Goal: Task Accomplishment & Management: Manage account settings

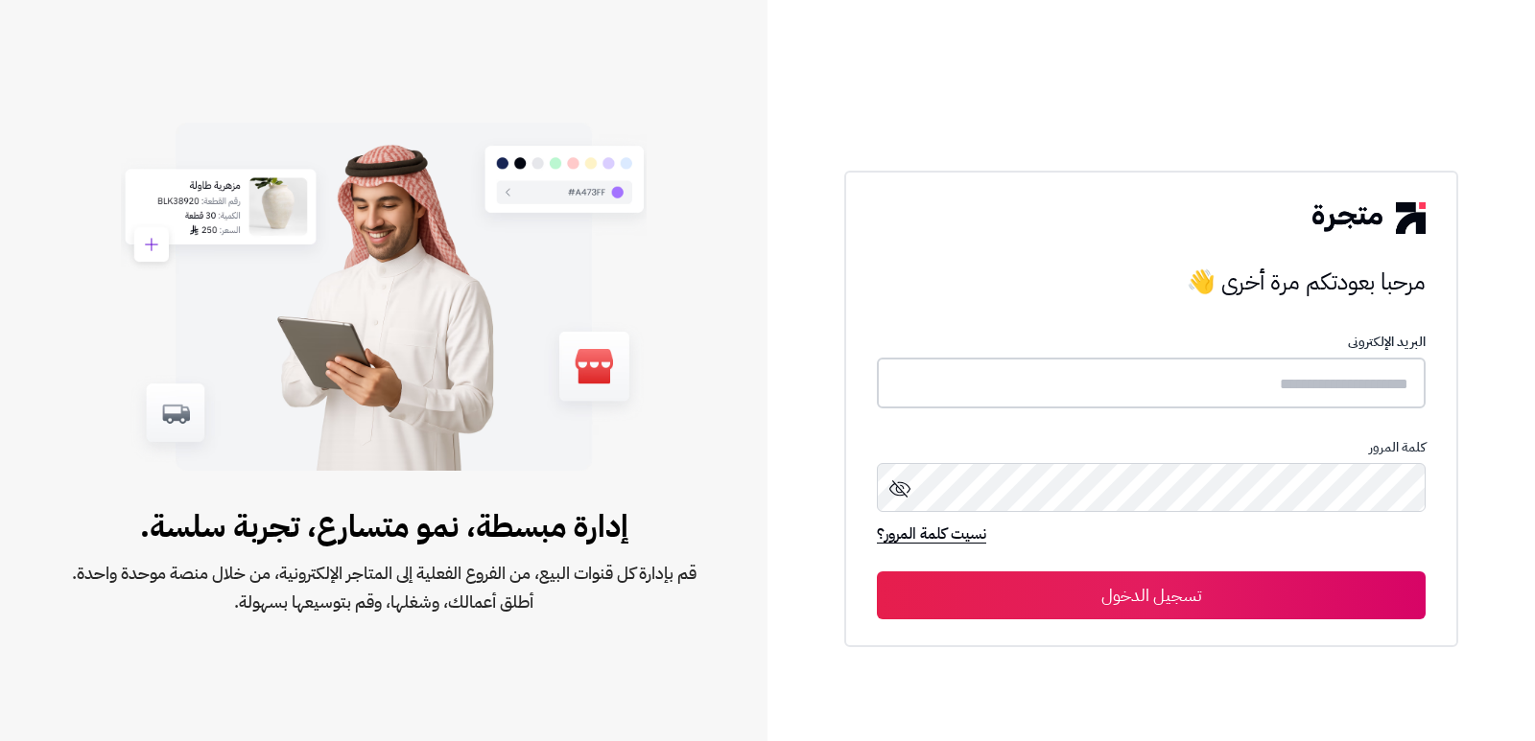
click at [1233, 371] on input "text" at bounding box center [1151, 383] width 549 height 51
type input "*"
type input "****"
click at [877, 572] on button "تسجيل الدخول" at bounding box center [1151, 596] width 549 height 48
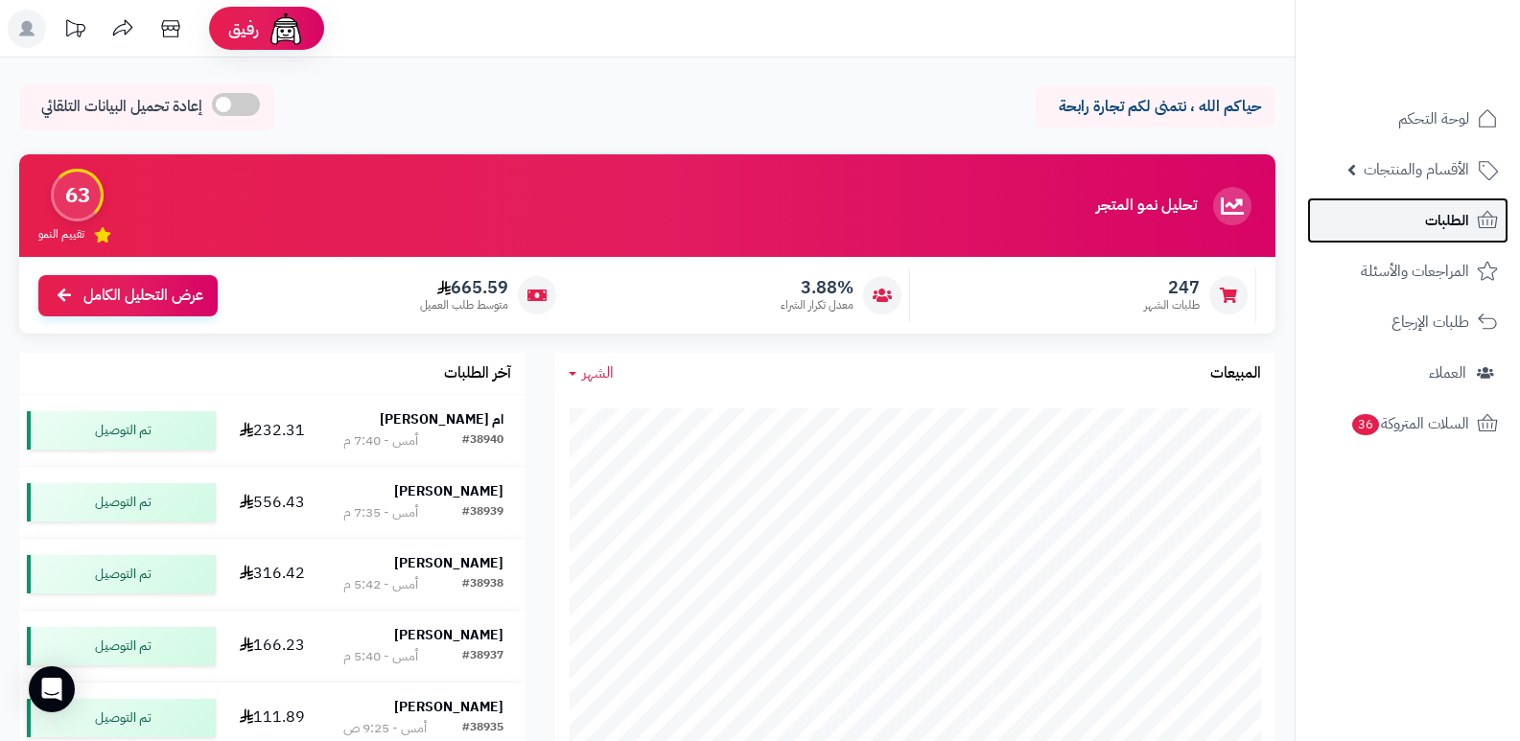
click at [1426, 223] on span "الطلبات" at bounding box center [1447, 220] width 44 height 27
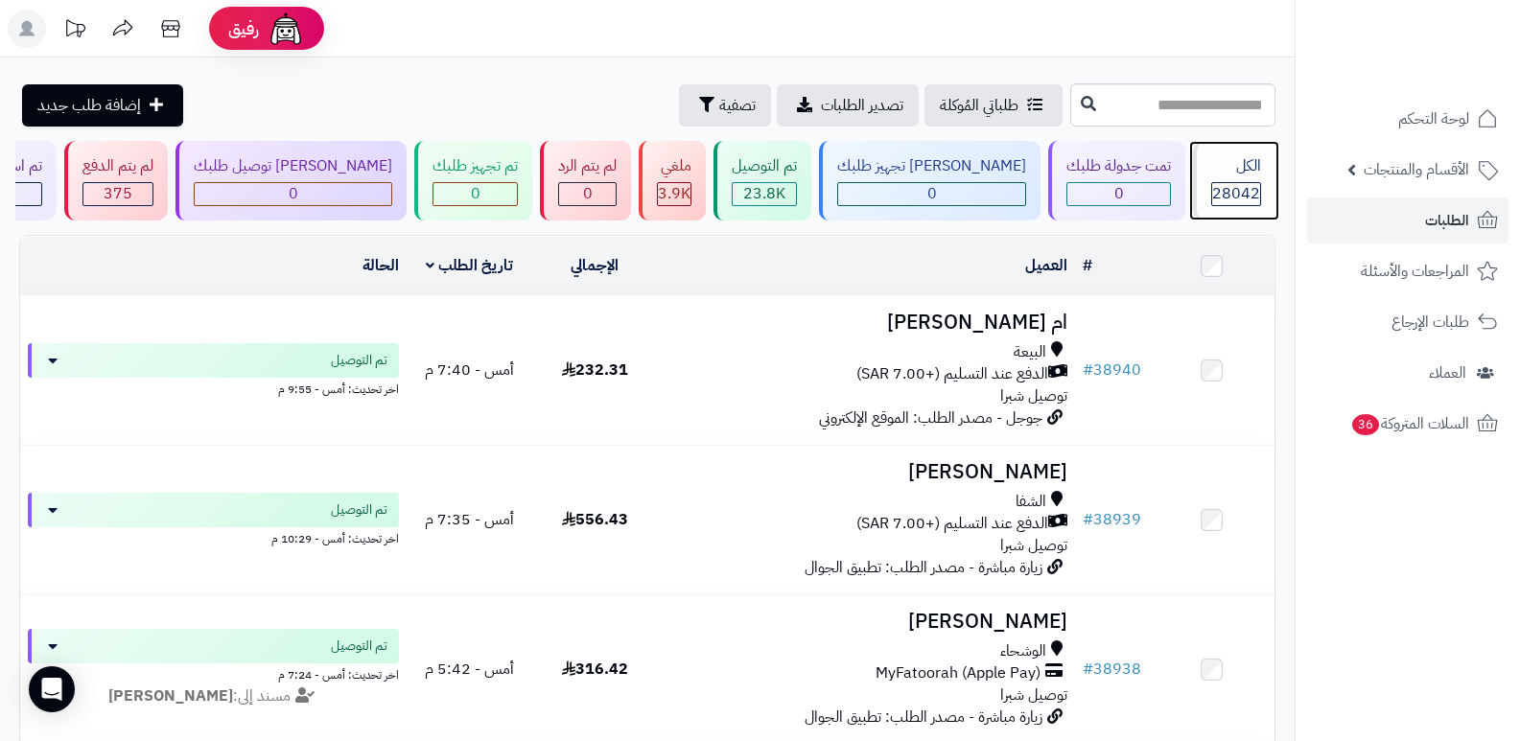
click at [1212, 184] on span "28042" at bounding box center [1236, 193] width 48 height 23
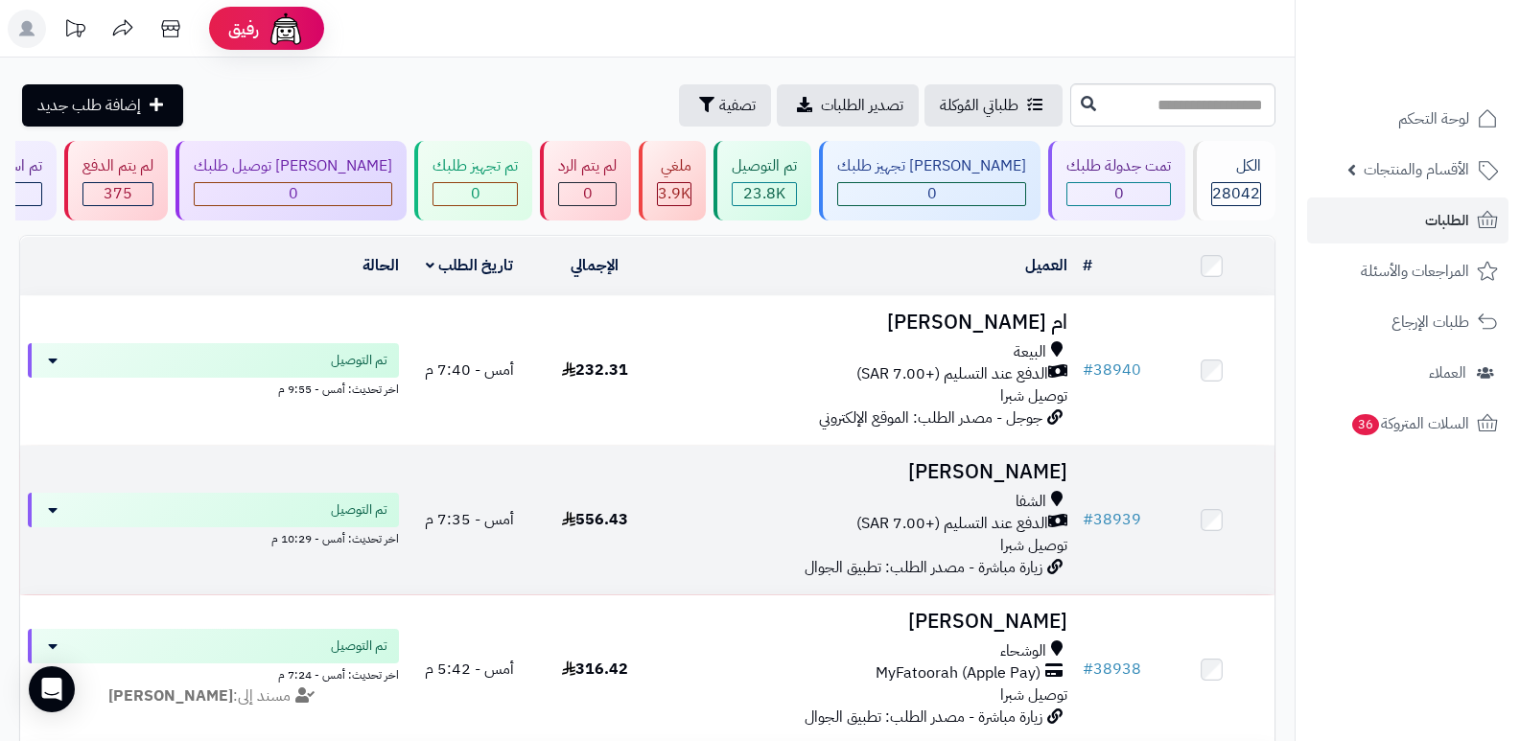
click at [991, 469] on h3 "[PERSON_NAME]" at bounding box center [867, 472] width 403 height 22
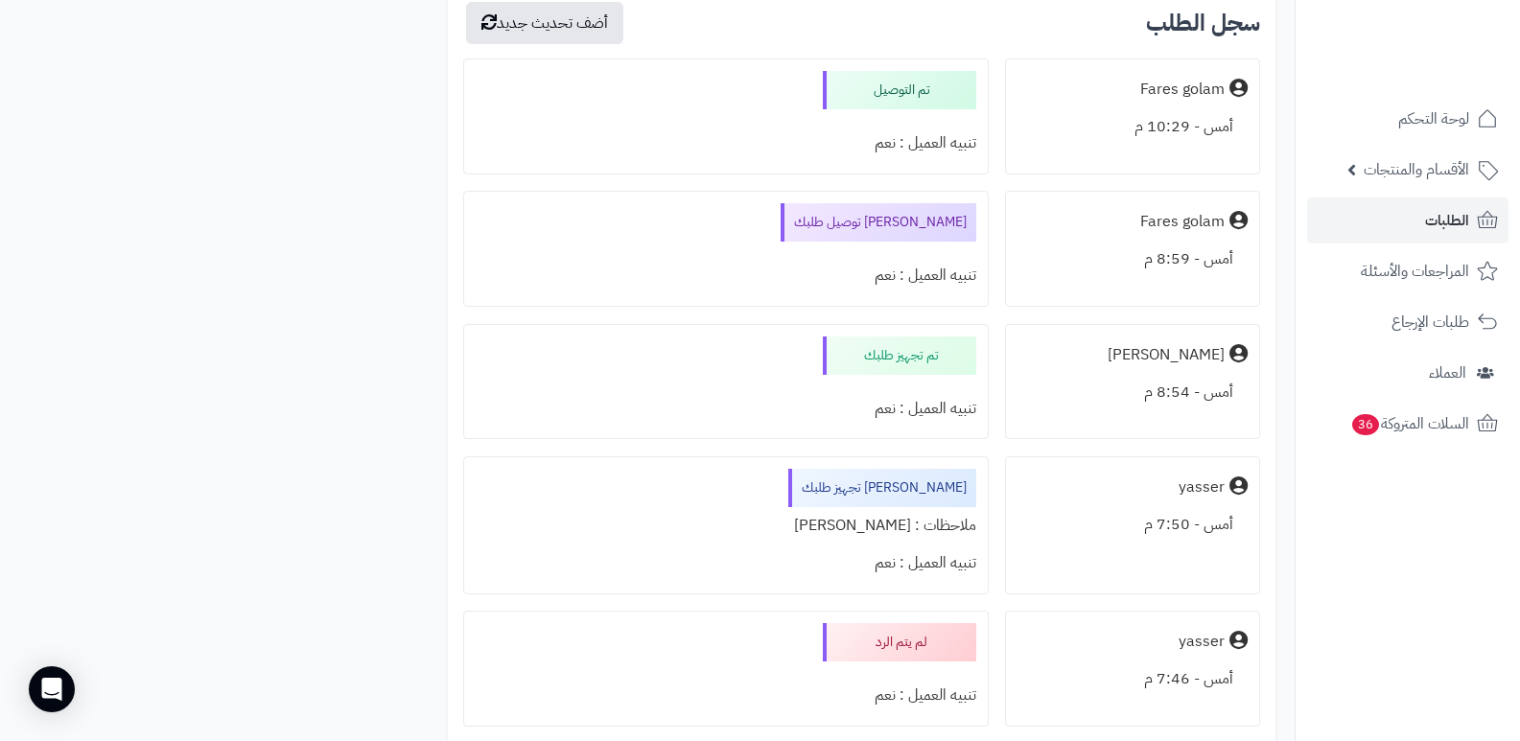
scroll to position [4508, 0]
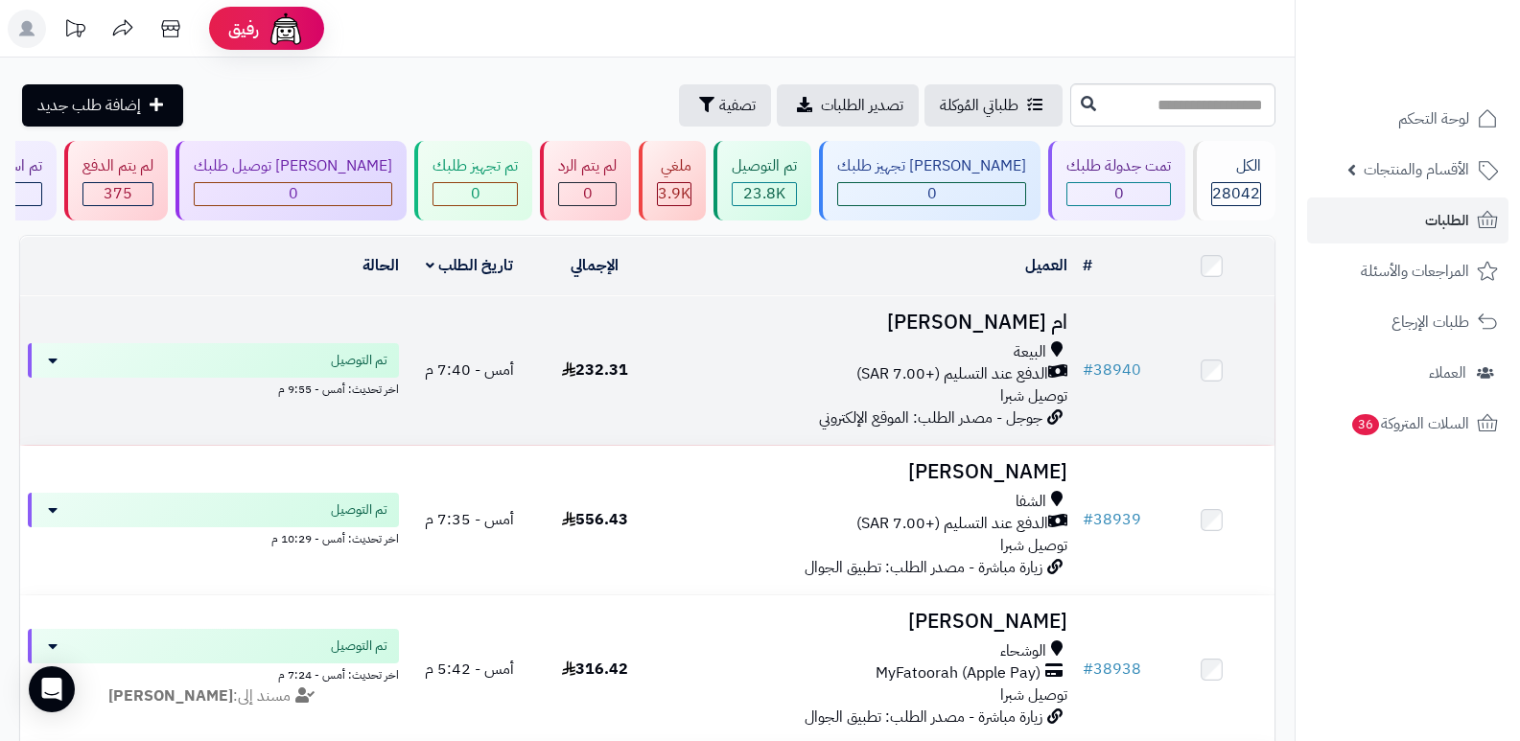
click at [1046, 323] on h3 "ام [PERSON_NAME]" at bounding box center [867, 323] width 403 height 22
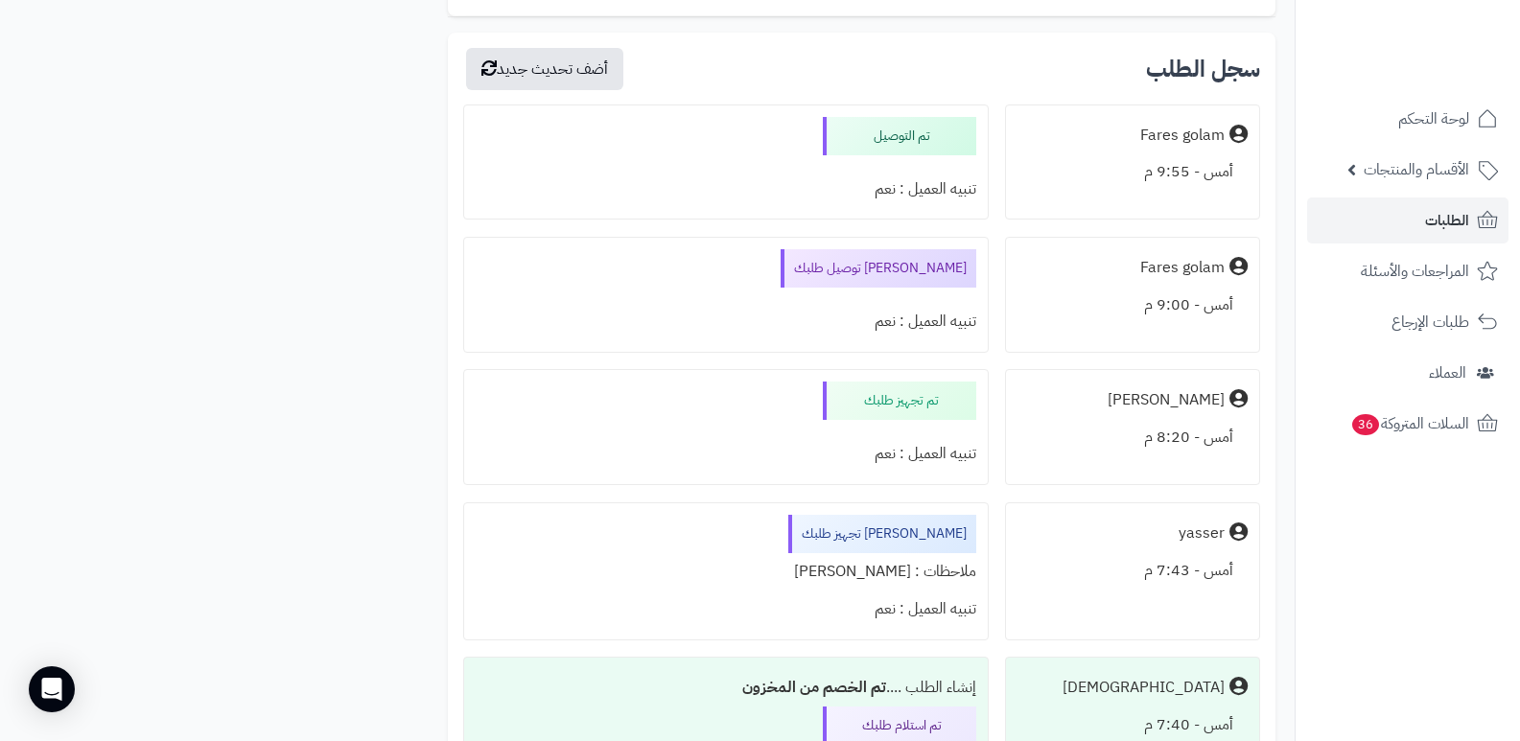
scroll to position [1860, 0]
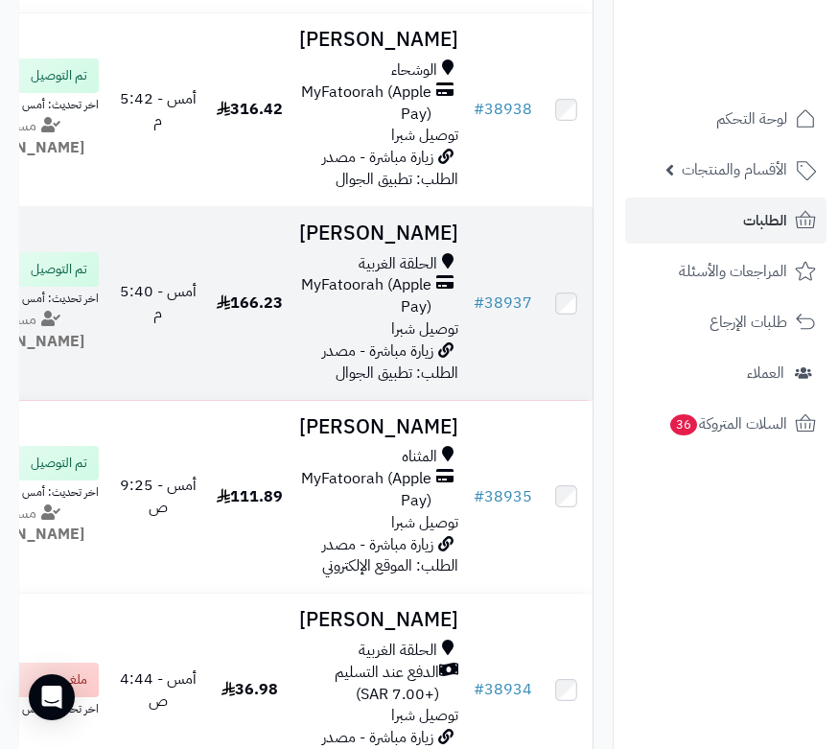
scroll to position [767, 0]
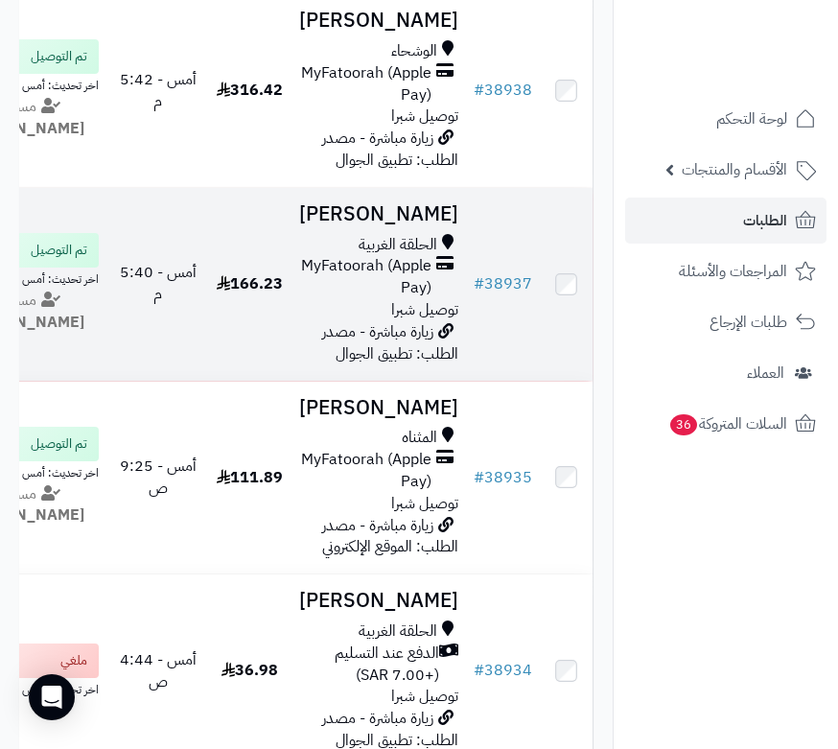
click at [430, 225] on h3 "فواز المالكي" at bounding box center [378, 214] width 159 height 22
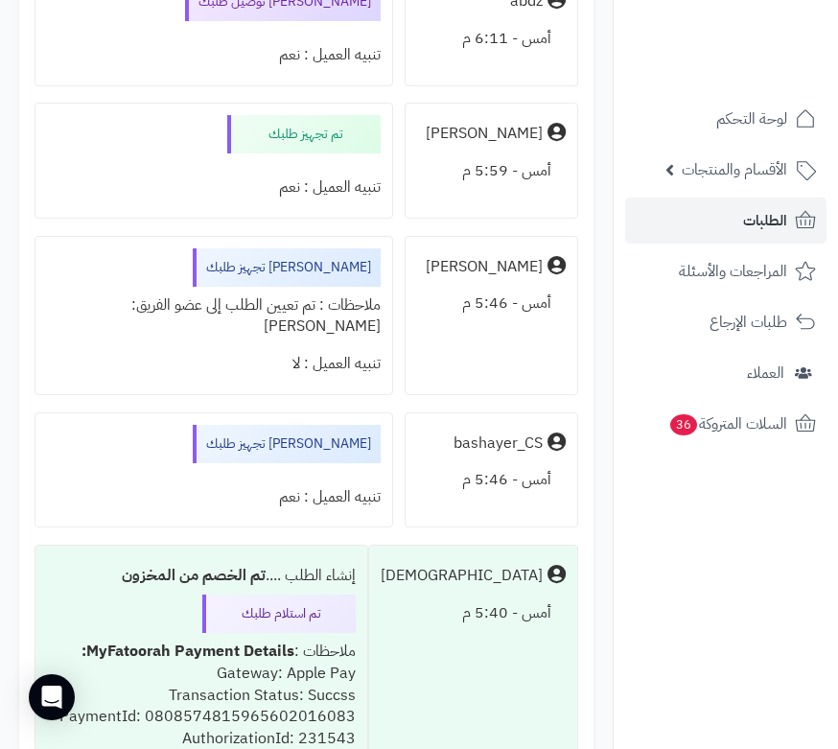
scroll to position [1630, 0]
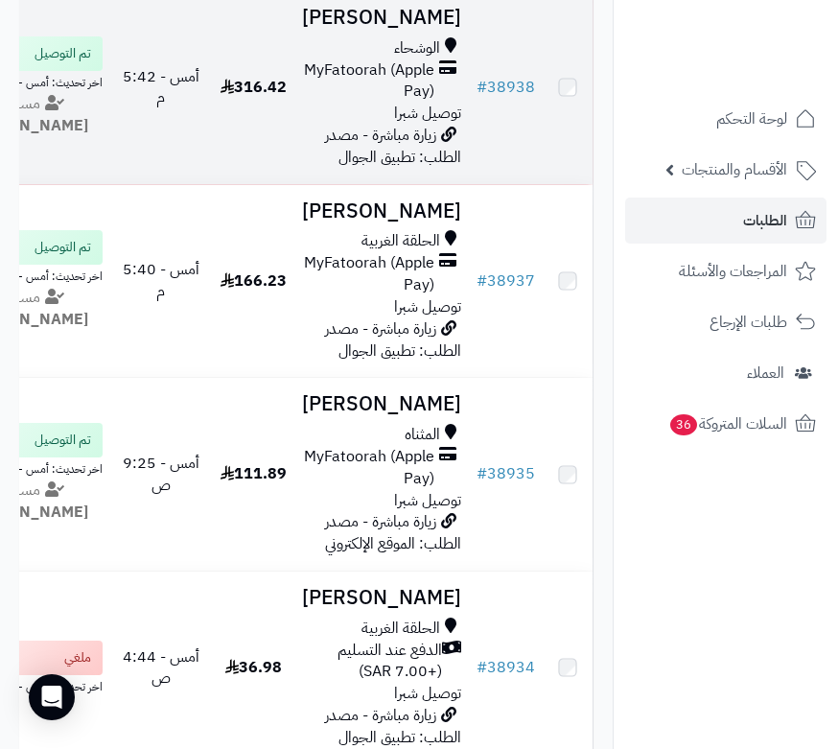
scroll to position [767, 0]
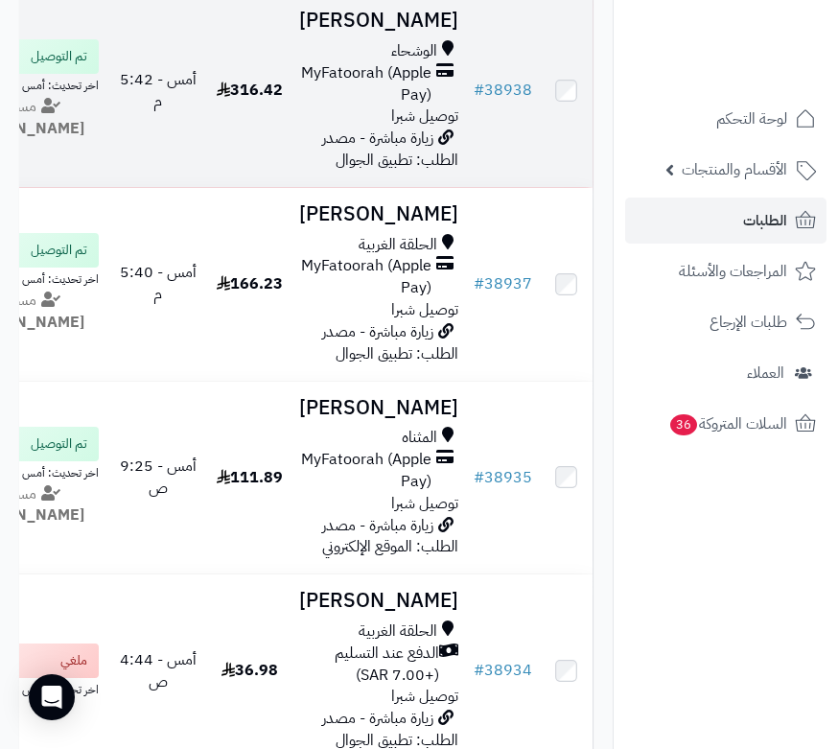
click at [453, 32] on h3 "[PERSON_NAME]" at bounding box center [378, 21] width 159 height 22
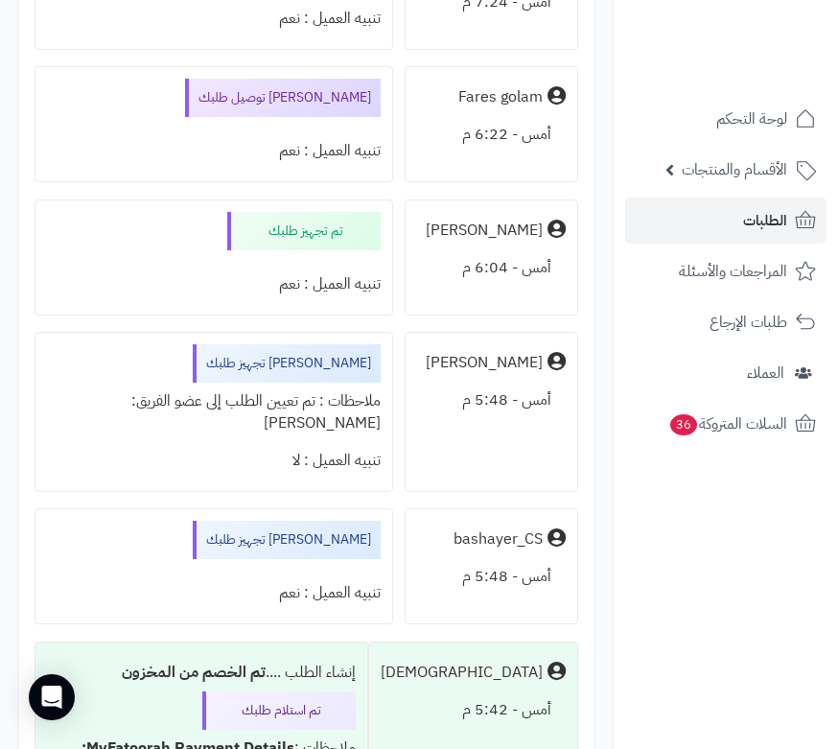
scroll to position [1726, 0]
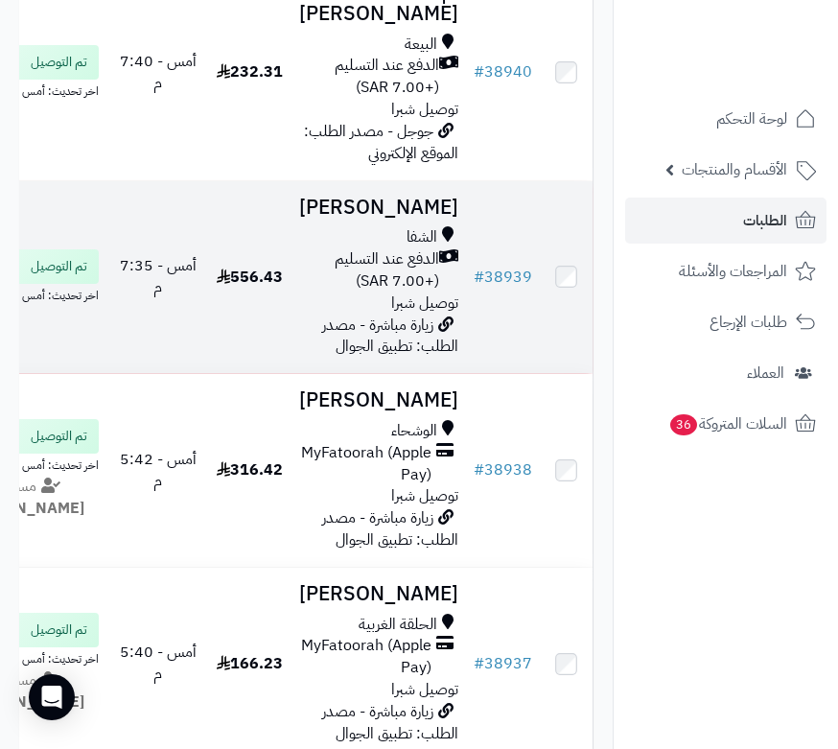
scroll to position [384, 0]
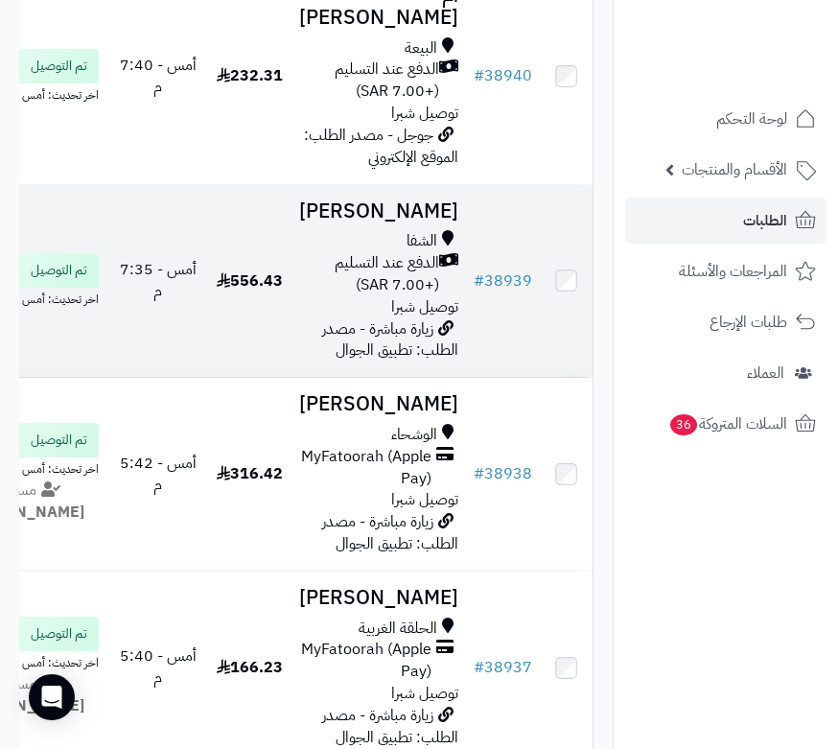
click at [428, 223] on h3 "[PERSON_NAME]" at bounding box center [378, 211] width 159 height 22
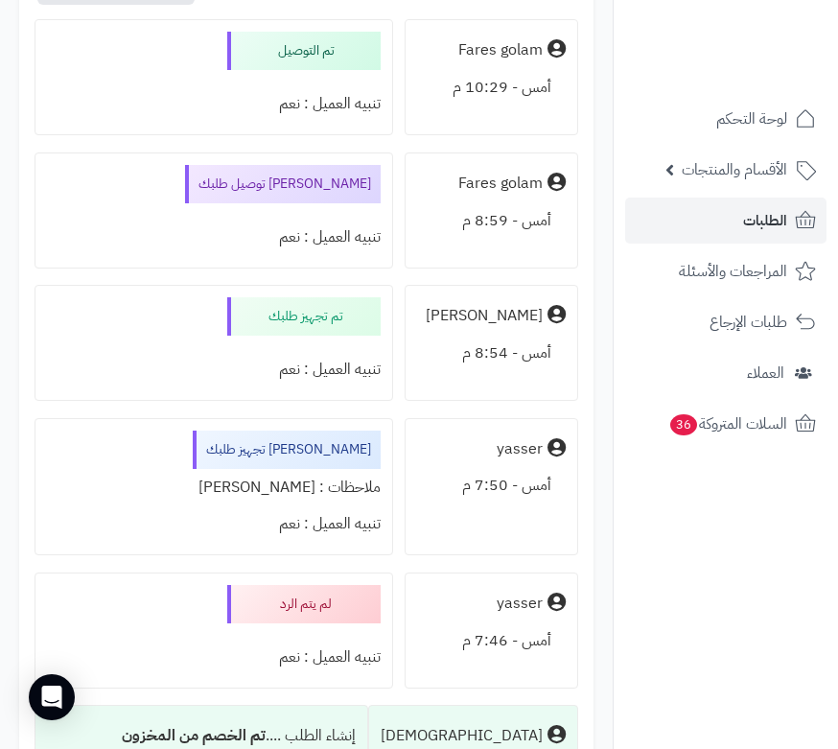
scroll to position [8152, 0]
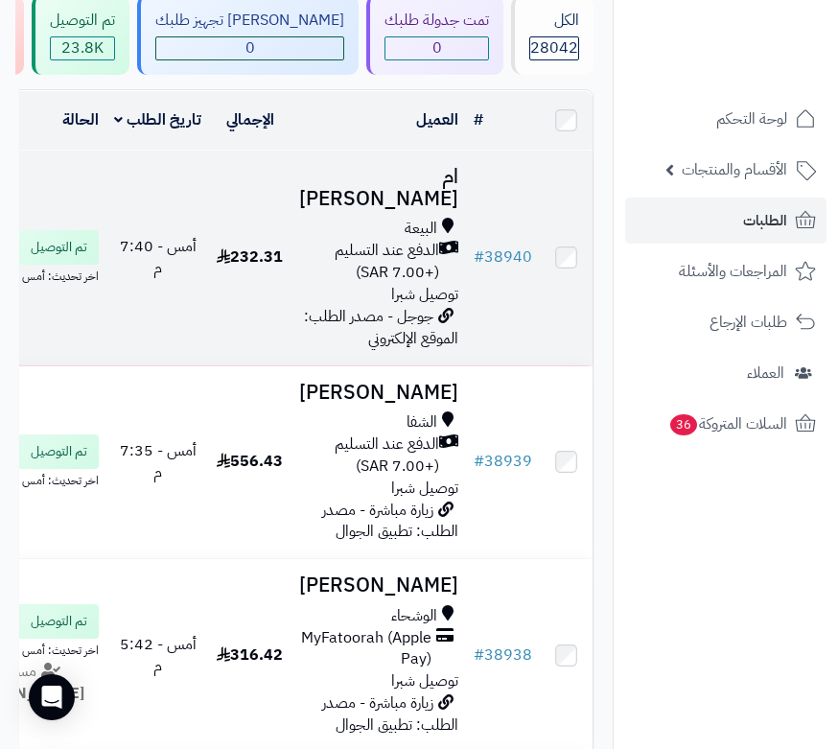
scroll to position [192, 0]
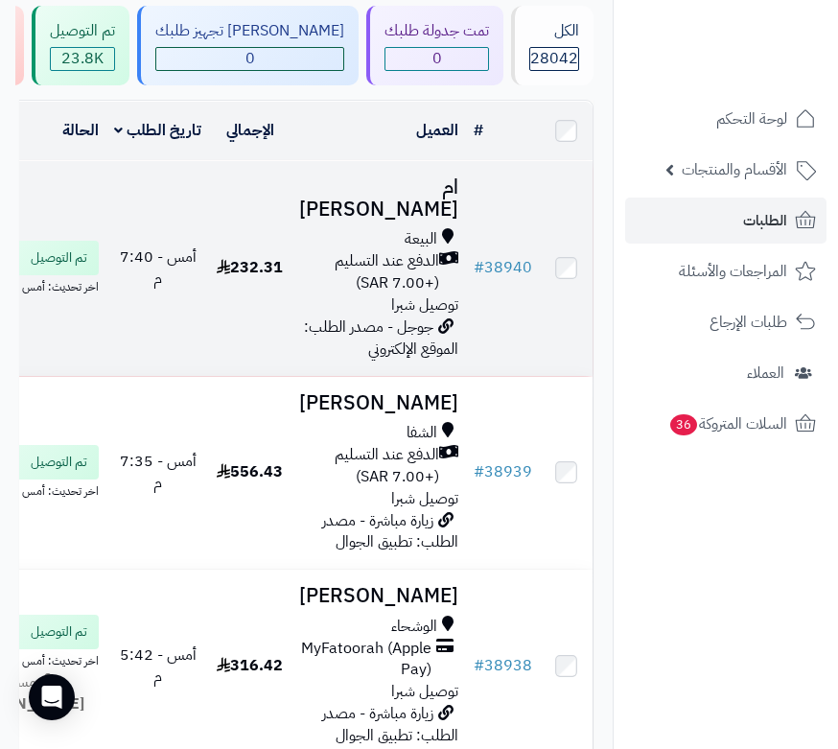
click at [434, 196] on h3 "ام [PERSON_NAME]" at bounding box center [378, 198] width 159 height 44
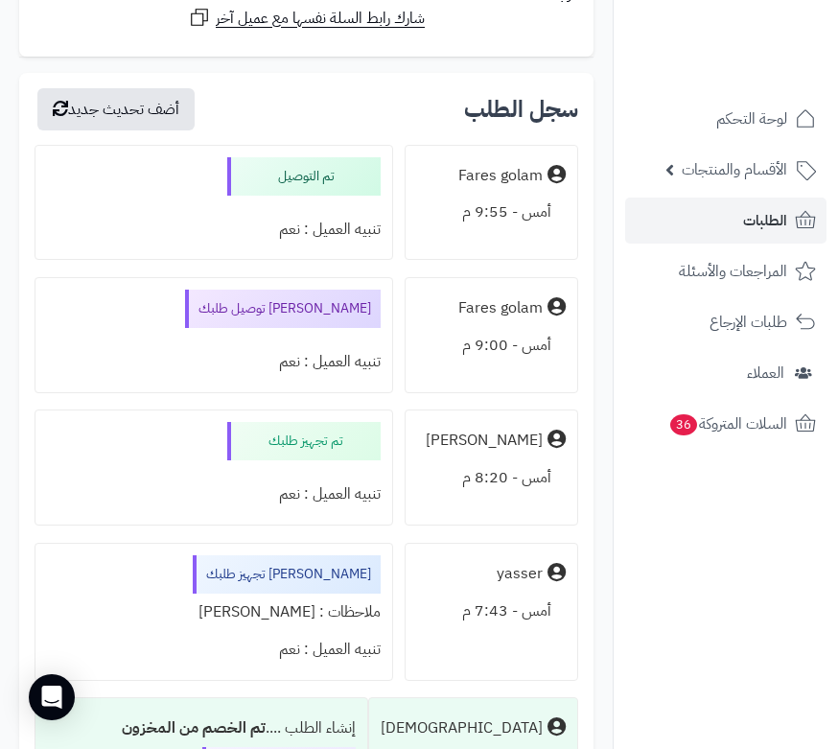
scroll to position [3069, 0]
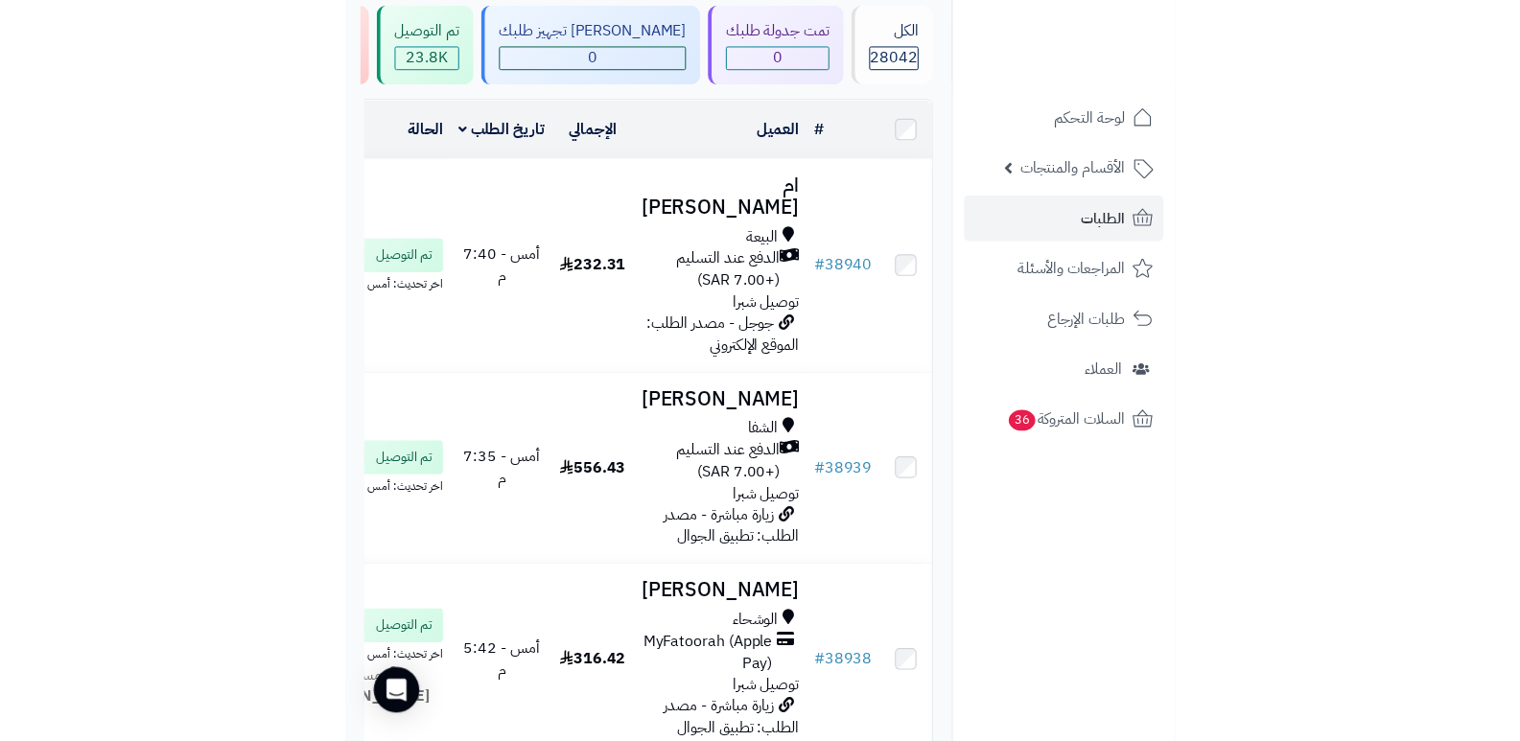
scroll to position [135, 0]
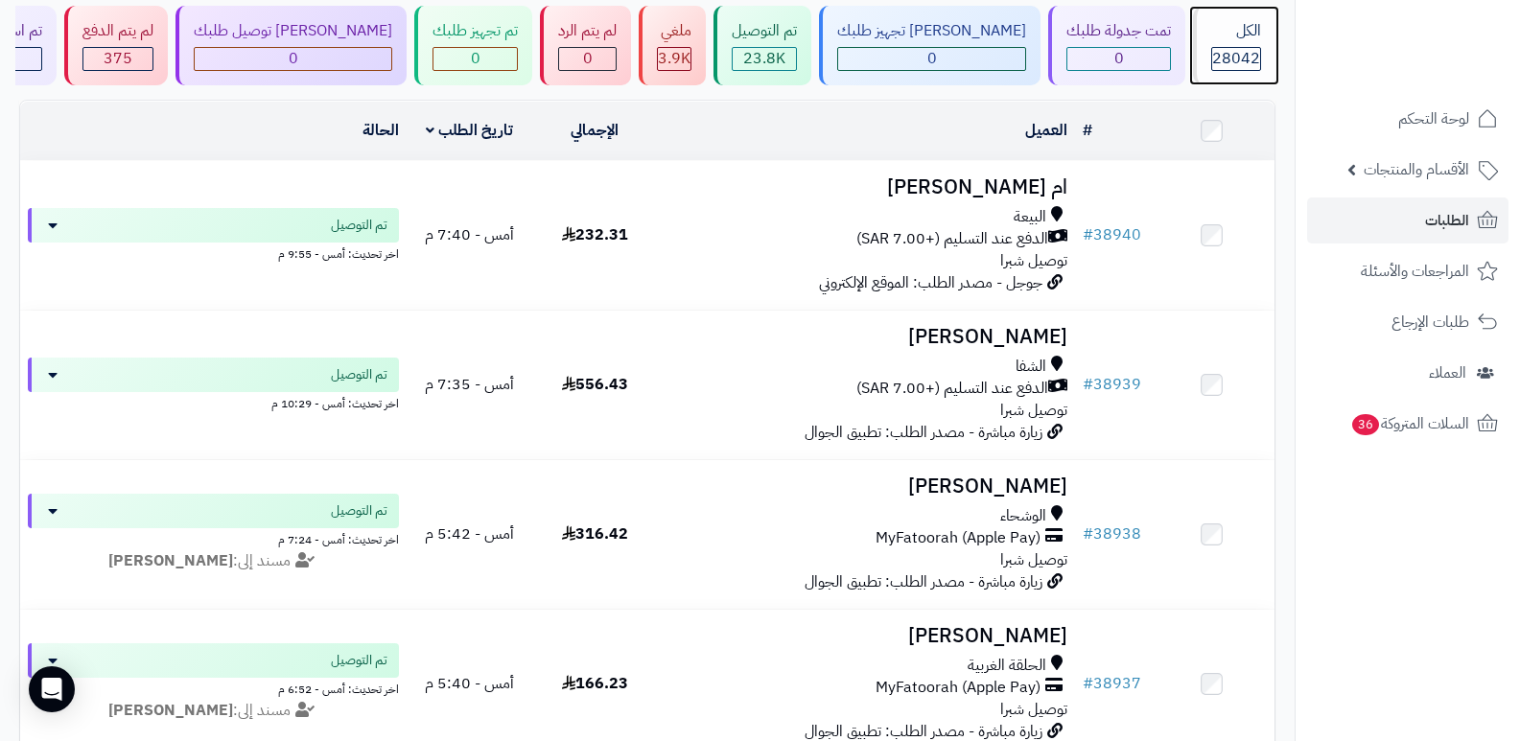
click at [837, 52] on span "28042" at bounding box center [1236, 58] width 48 height 23
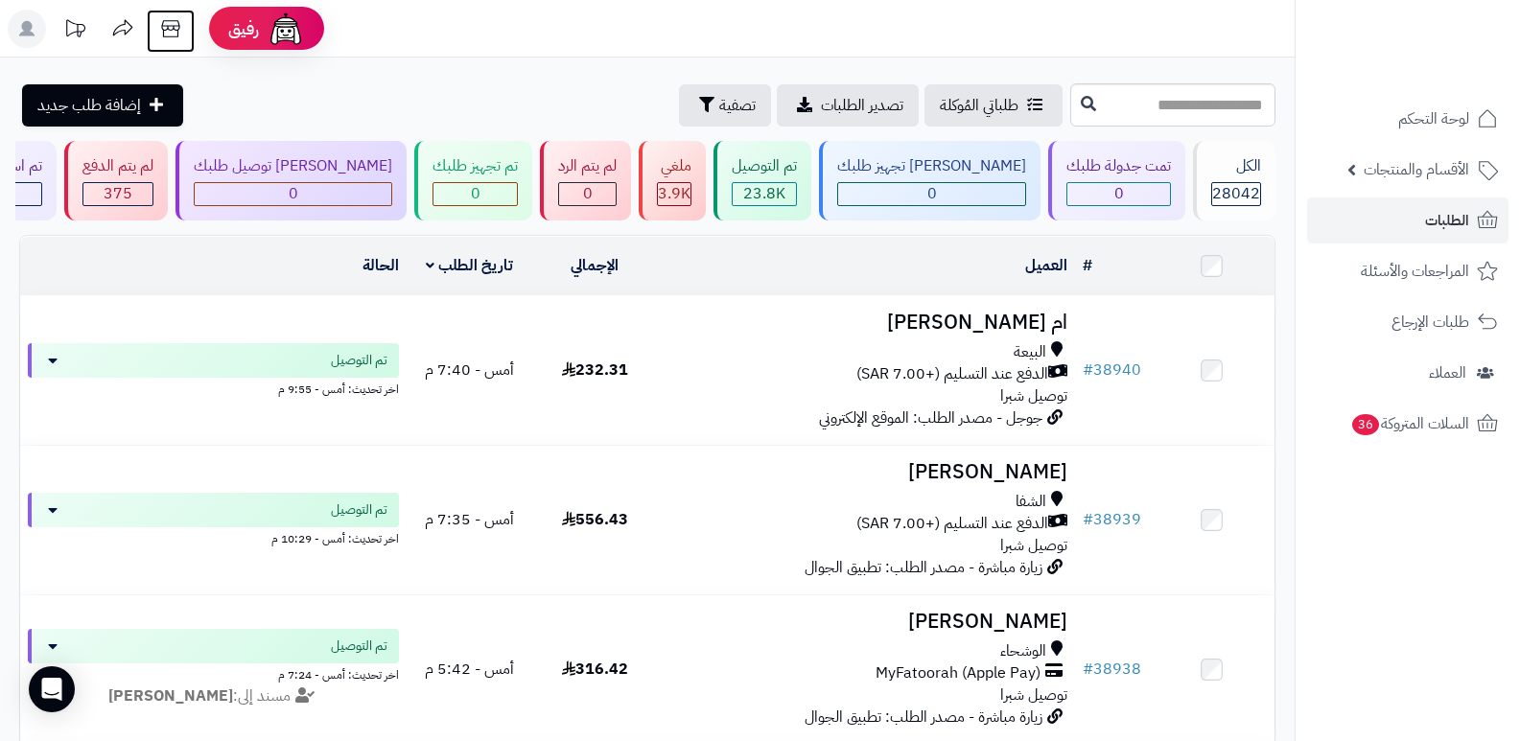
click at [184, 21] on icon at bounding box center [171, 29] width 38 height 38
click at [1218, 170] on div "الكل" at bounding box center [1236, 166] width 50 height 22
click at [178, 33] on icon at bounding box center [170, 28] width 18 height 17
click at [1221, 158] on div "الكل" at bounding box center [1236, 166] width 50 height 22
click at [1249, 188] on span "28042" at bounding box center [1236, 193] width 48 height 23
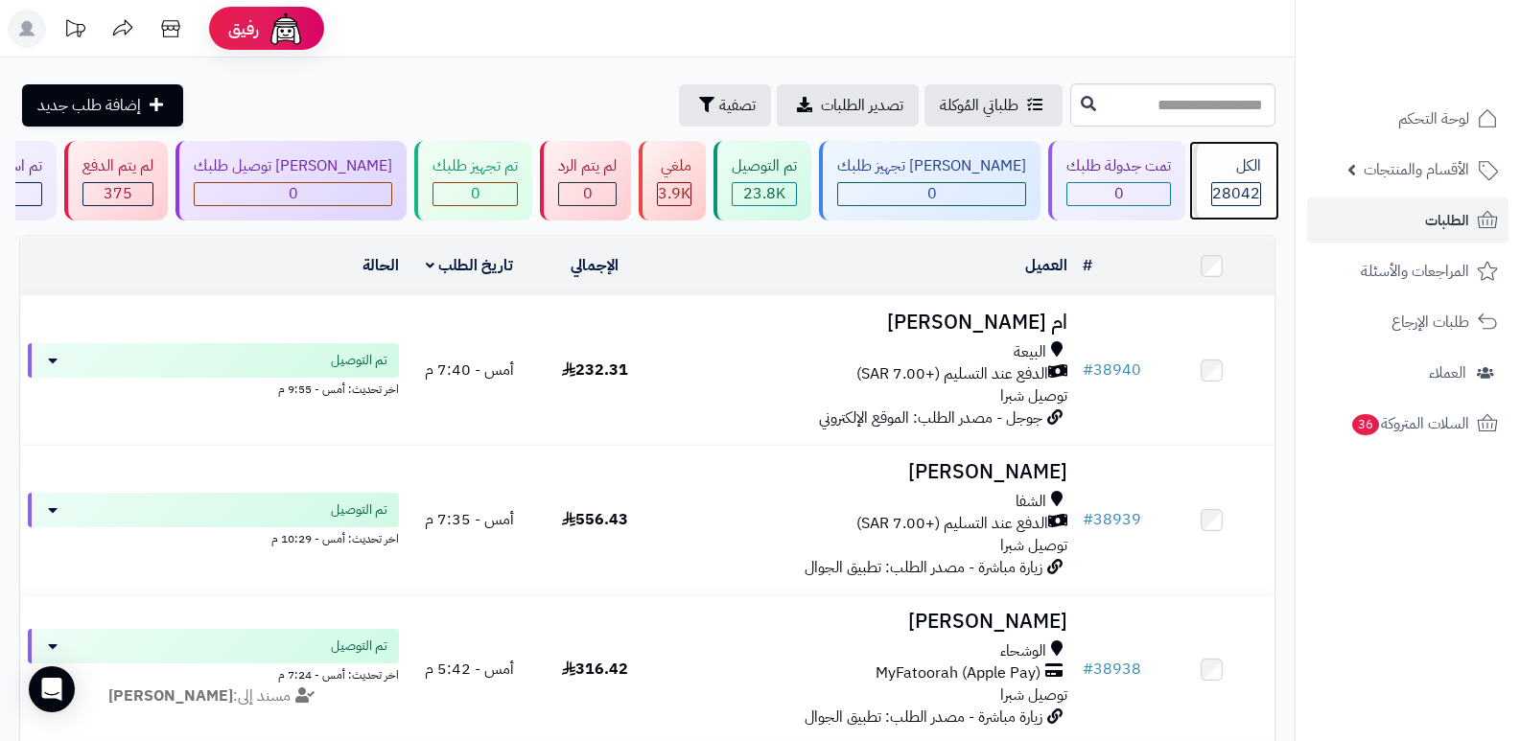
click at [1248, 180] on div "الكل 28042" at bounding box center [1234, 181] width 82 height 80
click at [1224, 192] on span "28042" at bounding box center [1236, 193] width 48 height 23
click at [1239, 200] on span "28042" at bounding box center [1236, 193] width 48 height 23
click at [1240, 199] on span "28042" at bounding box center [1236, 193] width 48 height 23
click at [1230, 187] on span "28042" at bounding box center [1236, 193] width 48 height 23
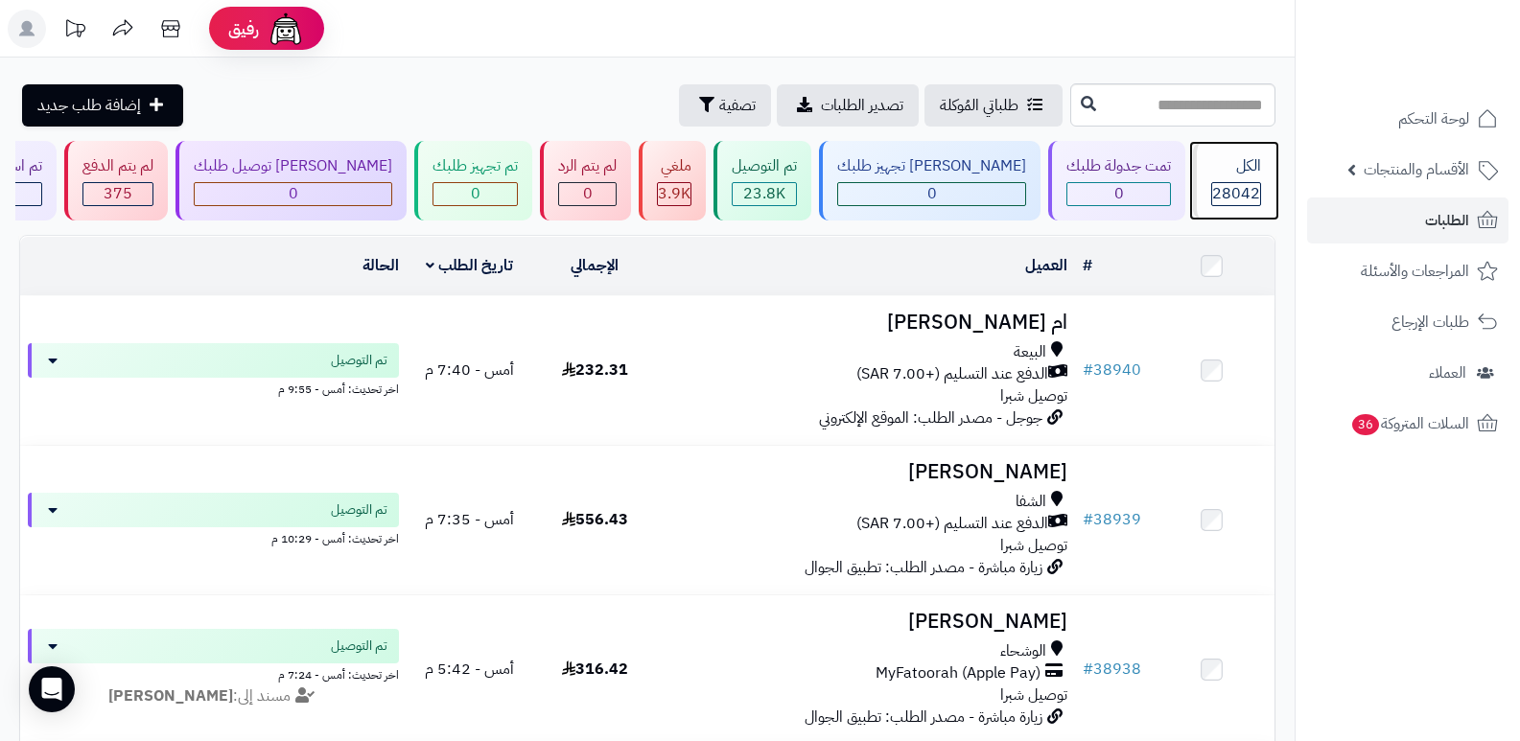
click at [1251, 182] on span "28042" at bounding box center [1236, 193] width 48 height 23
click at [1221, 177] on div "الكل 28042" at bounding box center [1234, 181] width 82 height 80
click at [1261, 193] on div "الكل 28042" at bounding box center [1234, 181] width 82 height 80
click at [1223, 188] on span "28042" at bounding box center [1236, 193] width 48 height 23
click at [1224, 188] on span "28042" at bounding box center [1236, 193] width 48 height 23
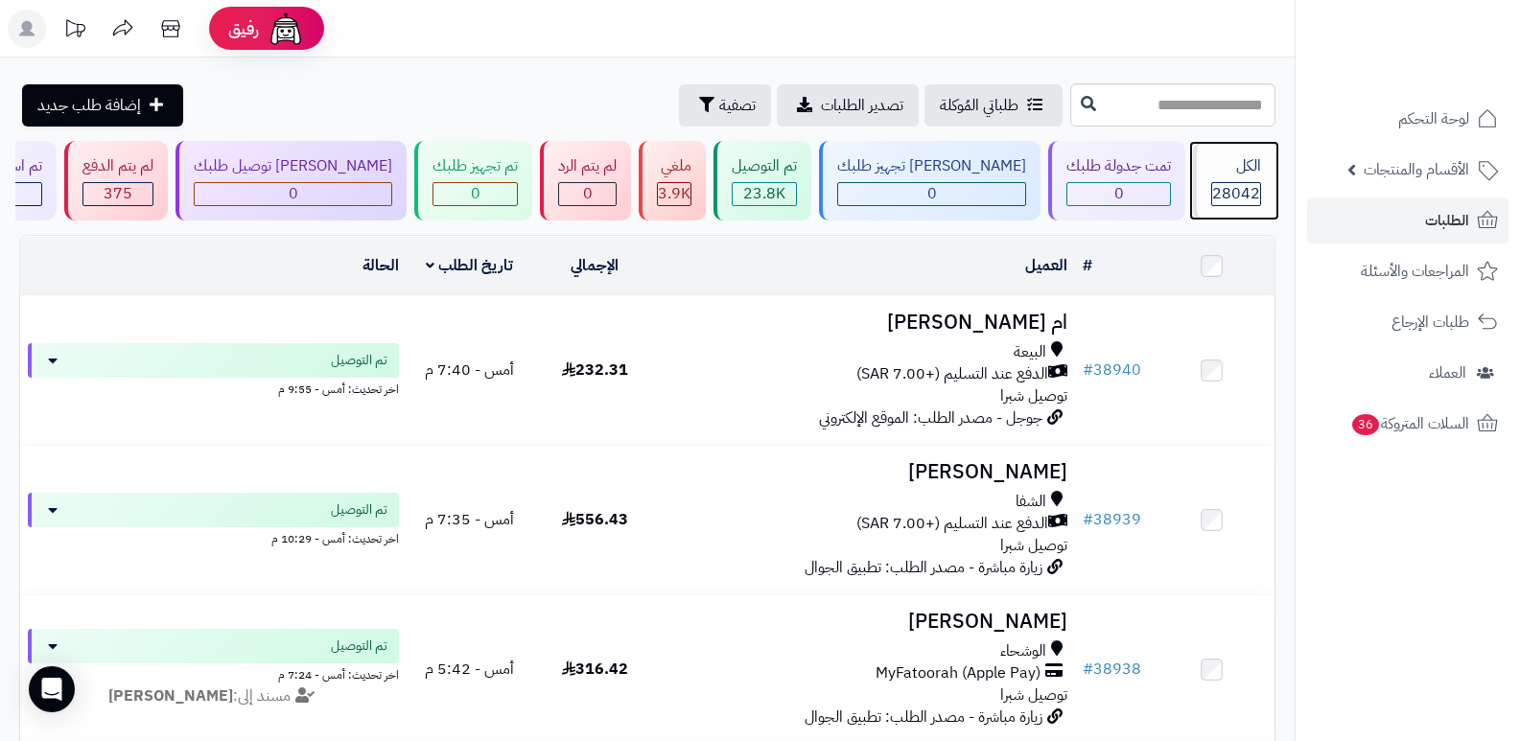
click at [1227, 166] on div "الكل" at bounding box center [1236, 166] width 50 height 22
click at [1248, 157] on div "الكل" at bounding box center [1236, 166] width 50 height 22
click at [1235, 157] on div "الكل" at bounding box center [1236, 166] width 50 height 22
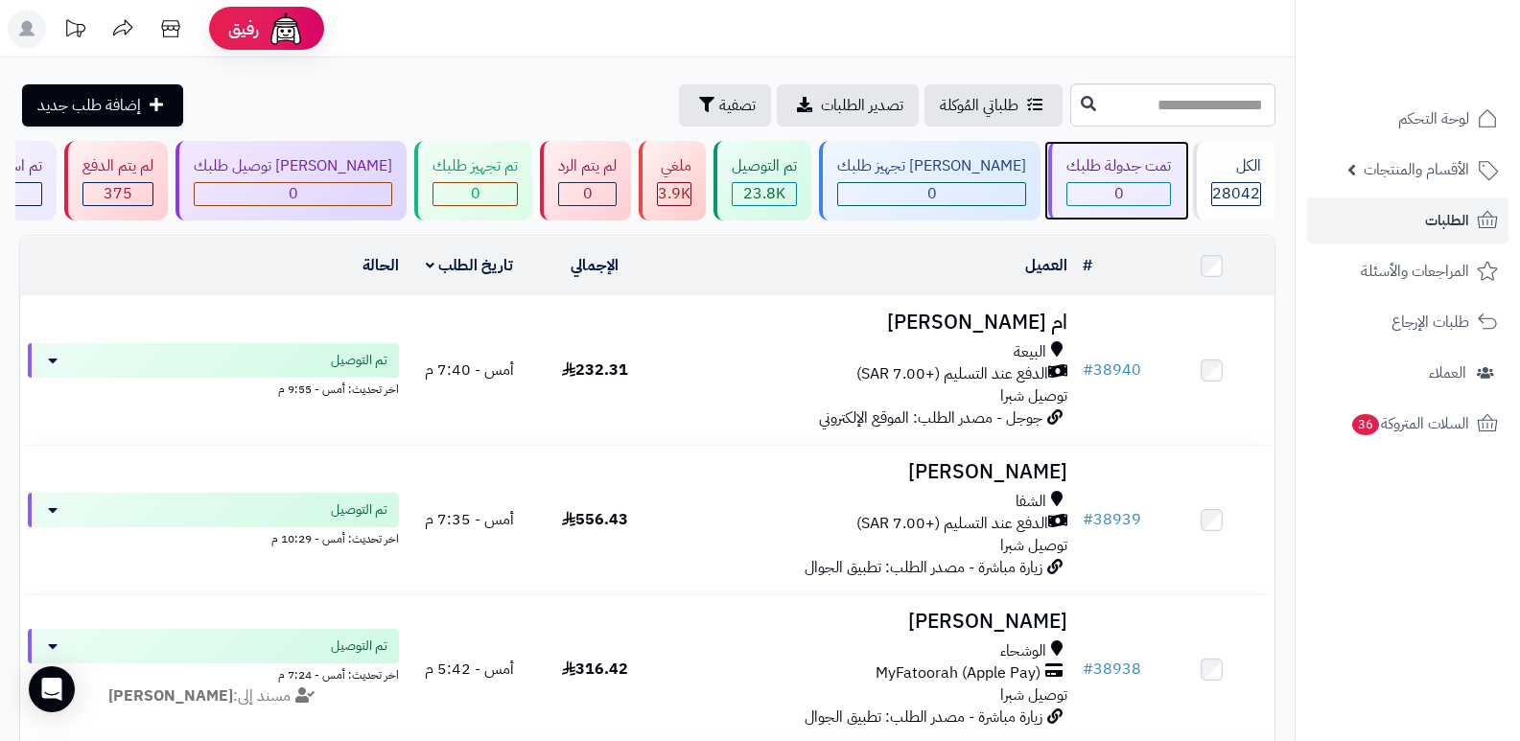
click at [1126, 165] on div "تمت جدولة طلبك" at bounding box center [1119, 166] width 105 height 22
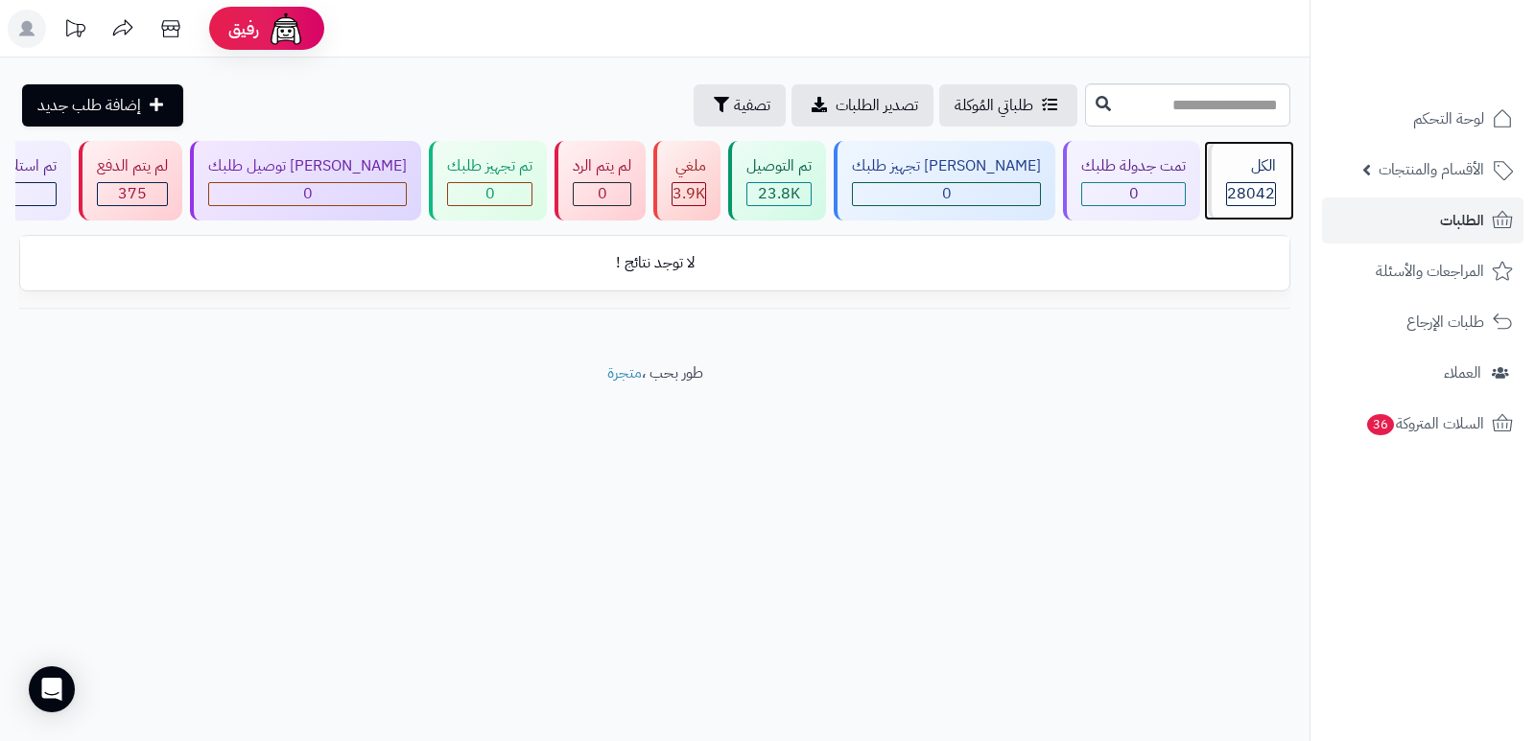
click at [1228, 192] on span "28042" at bounding box center [1251, 193] width 48 height 23
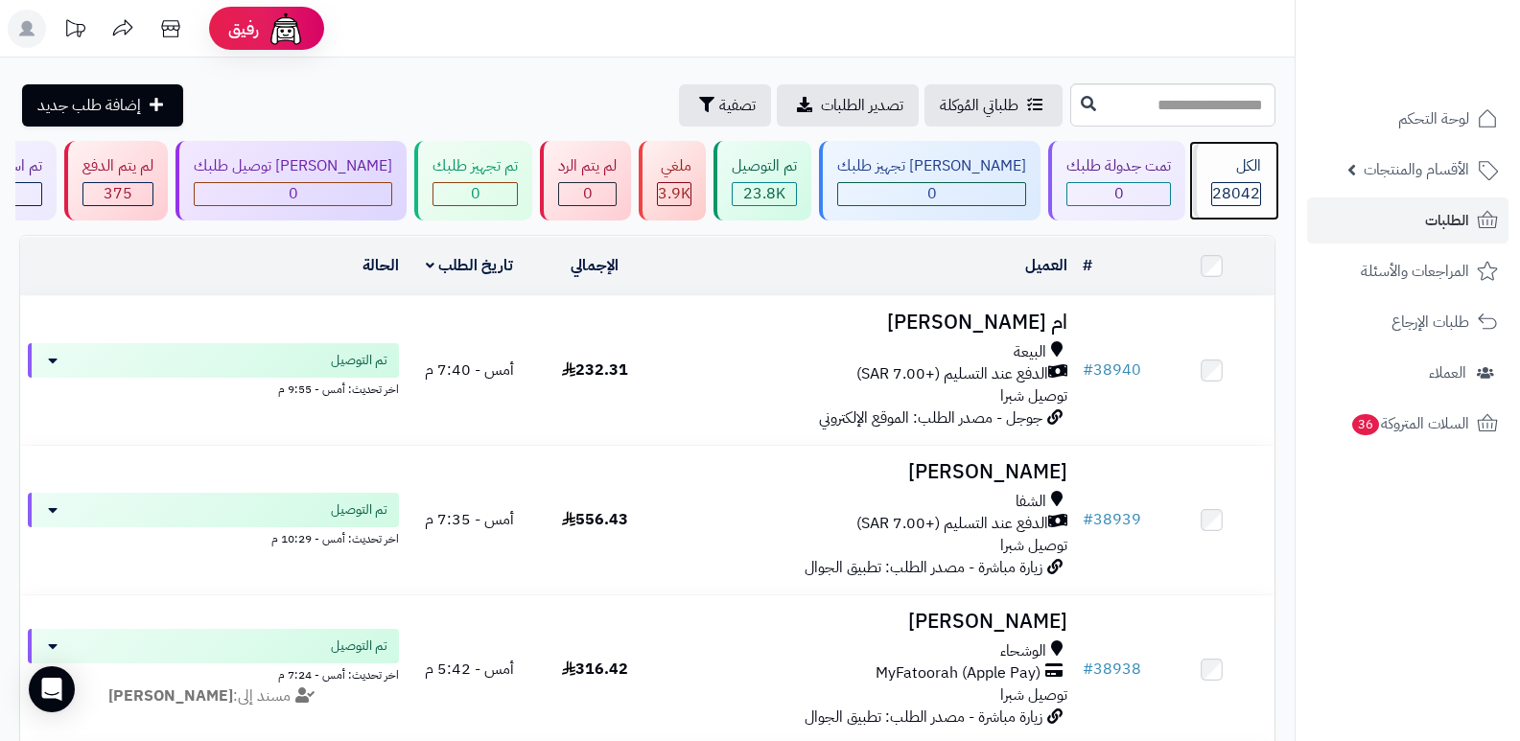
click at [1241, 155] on div "الكل" at bounding box center [1236, 166] width 50 height 22
click at [1232, 179] on div "الكل 28042" at bounding box center [1234, 181] width 82 height 80
click at [1237, 170] on div "الكل" at bounding box center [1236, 166] width 50 height 22
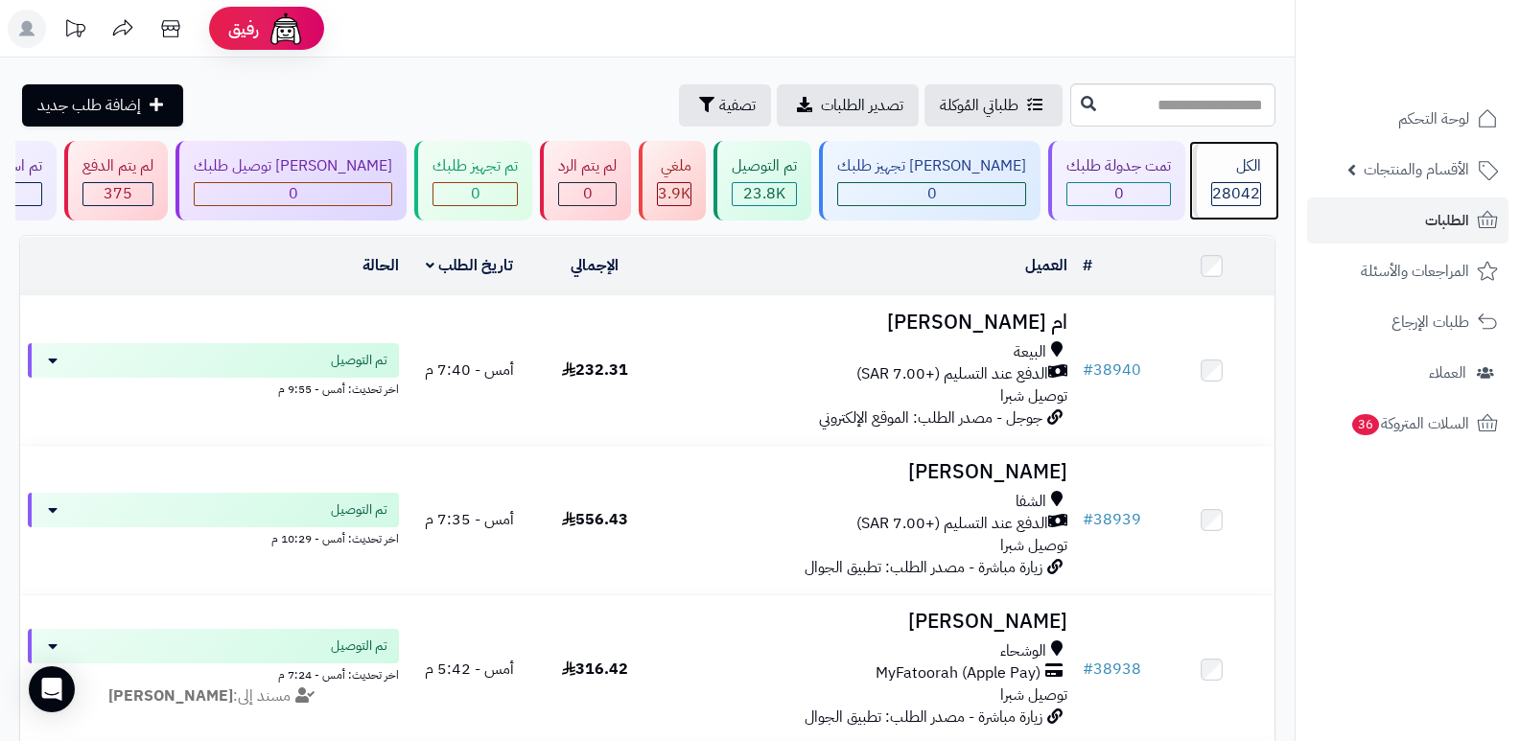
click at [1218, 176] on div "الكل" at bounding box center [1236, 166] width 50 height 22
click at [1237, 201] on span "28042" at bounding box center [1236, 193] width 48 height 23
click at [1248, 163] on div "الكل" at bounding box center [1236, 166] width 50 height 22
click at [1253, 177] on div "الكل 28042" at bounding box center [1234, 181] width 82 height 80
click at [1211, 182] on div "28042" at bounding box center [1236, 194] width 50 height 24
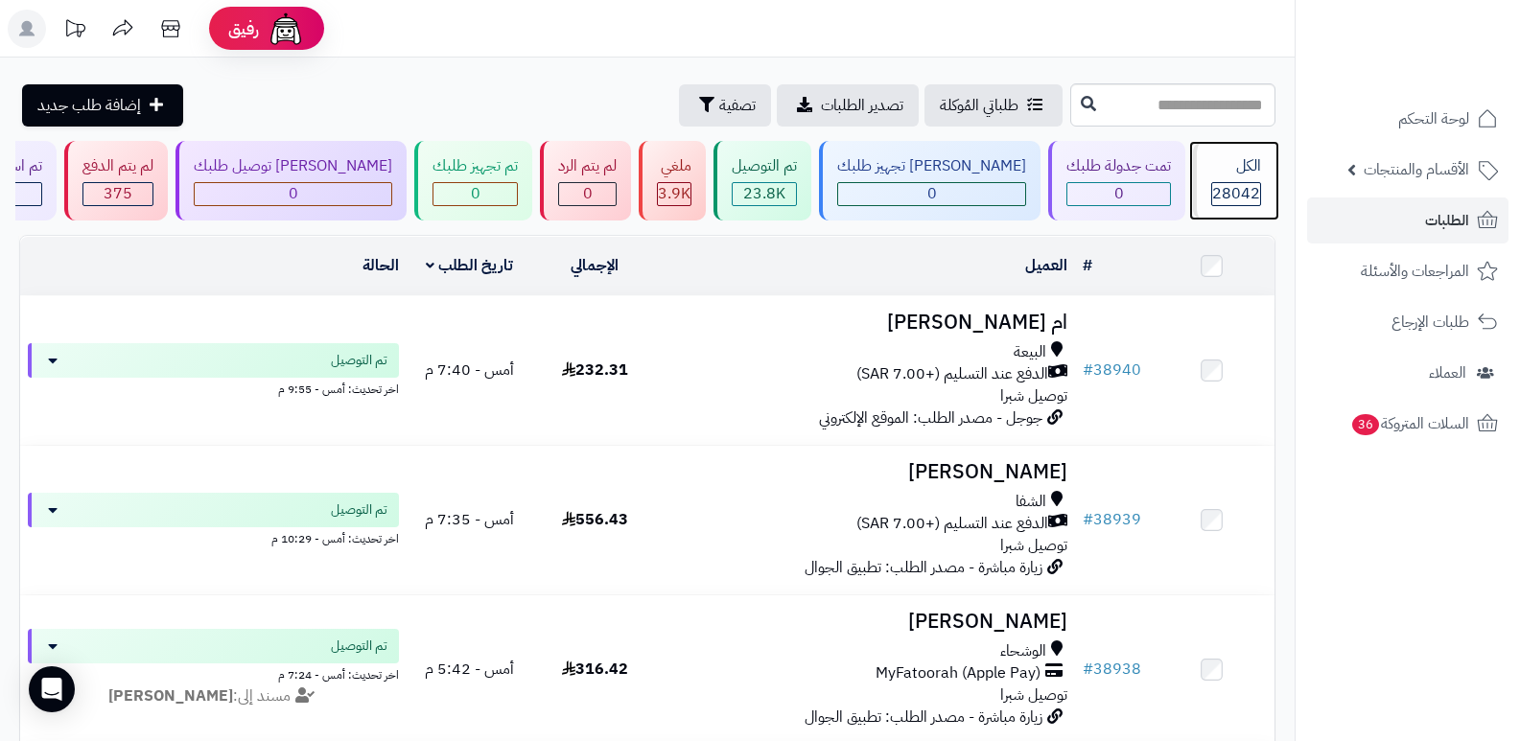
click at [1247, 188] on span "28042" at bounding box center [1236, 193] width 48 height 23
click at [1251, 165] on div "الكل" at bounding box center [1236, 166] width 50 height 22
click at [1254, 192] on span "28042" at bounding box center [1236, 193] width 48 height 23
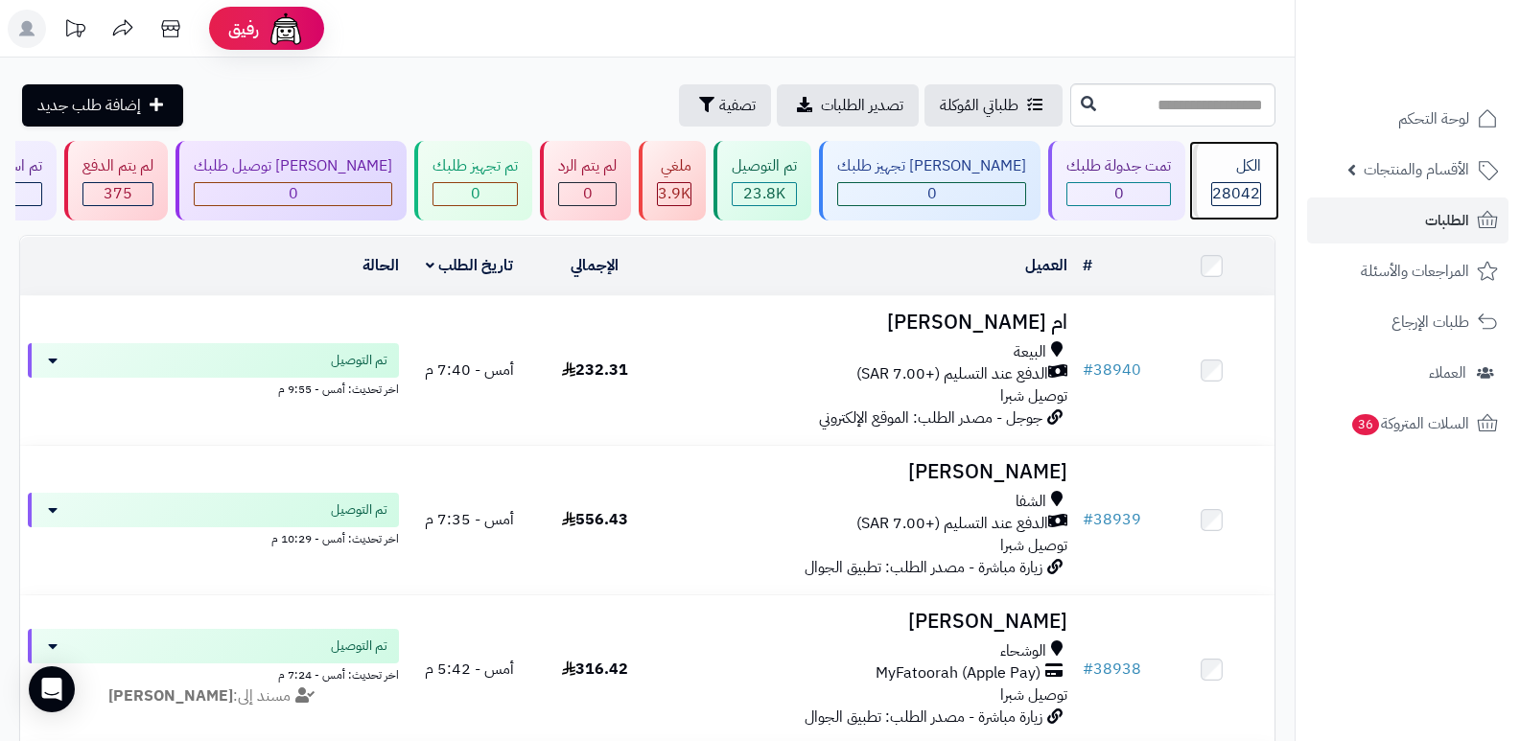
click at [1243, 189] on span "28042" at bounding box center [1236, 193] width 48 height 23
click at [1209, 180] on div "الكل 28042" at bounding box center [1234, 181] width 82 height 80
click at [1193, 199] on div "الكل 28042" at bounding box center [1234, 181] width 82 height 80
click at [1245, 178] on div "الكل 28042" at bounding box center [1234, 181] width 82 height 80
click at [1226, 170] on div "الكل" at bounding box center [1236, 166] width 50 height 22
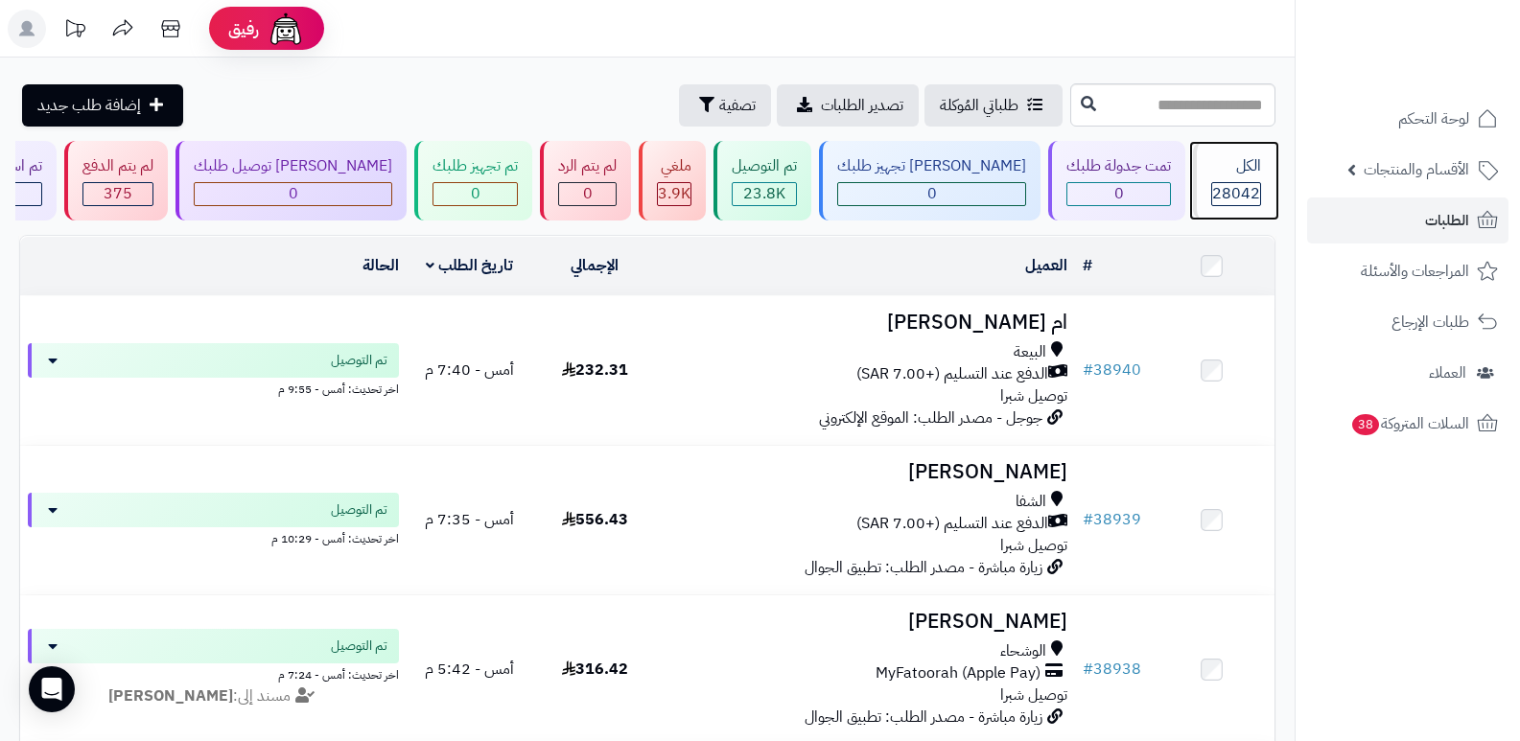
click at [1225, 196] on span "28042" at bounding box center [1236, 193] width 48 height 23
click at [1235, 163] on div "الكل" at bounding box center [1236, 166] width 50 height 22
click at [1236, 167] on div "الكل" at bounding box center [1236, 166] width 50 height 22
click at [1255, 169] on div "الكل" at bounding box center [1236, 166] width 50 height 22
click at [1217, 180] on div "الكل 28042" at bounding box center [1234, 181] width 82 height 80
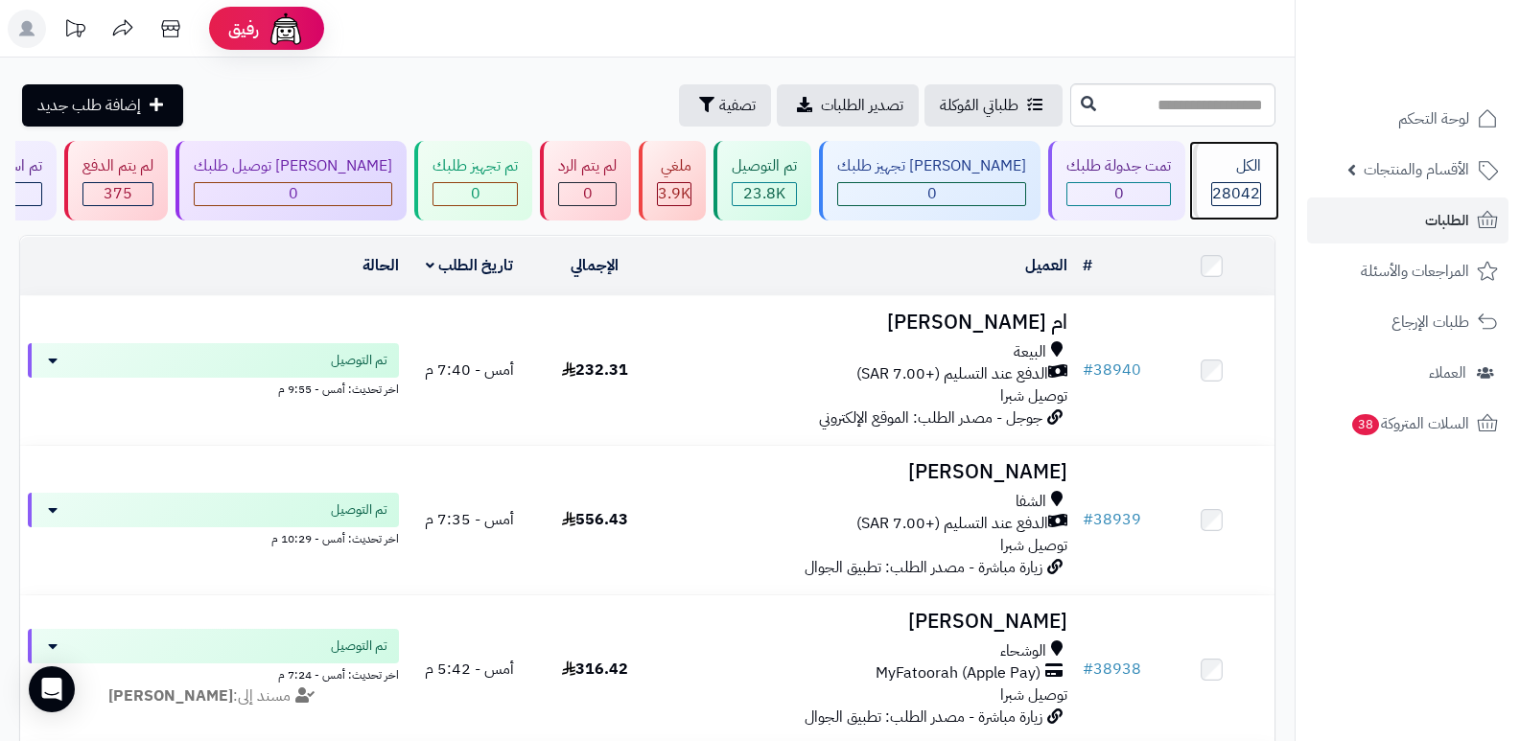
click at [1233, 184] on span "28042" at bounding box center [1236, 193] width 48 height 23
click at [1255, 180] on div "الكل 28042" at bounding box center [1234, 181] width 82 height 80
click at [1230, 178] on div "الكل 28042" at bounding box center [1234, 181] width 82 height 80
click at [1255, 172] on div "الكل" at bounding box center [1236, 166] width 50 height 22
click at [1232, 178] on div "الكل 28042" at bounding box center [1234, 181] width 82 height 80
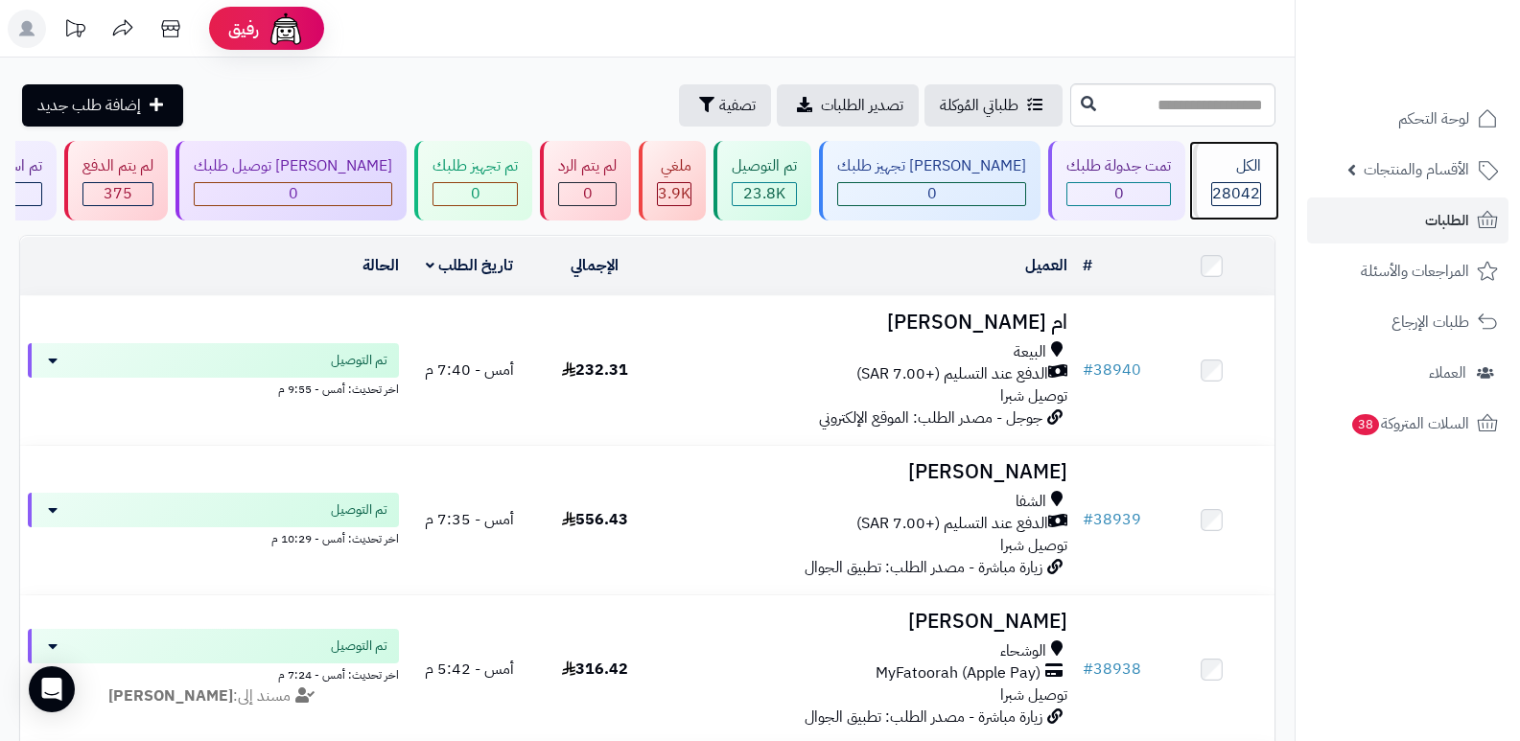
click at [1232, 178] on div "الكل 28042" at bounding box center [1234, 181] width 82 height 80
click at [1213, 180] on div "الكل 28042" at bounding box center [1234, 181] width 82 height 80
click at [1255, 190] on span "28042" at bounding box center [1236, 193] width 48 height 23
click at [1241, 193] on span "28042" at bounding box center [1236, 193] width 48 height 23
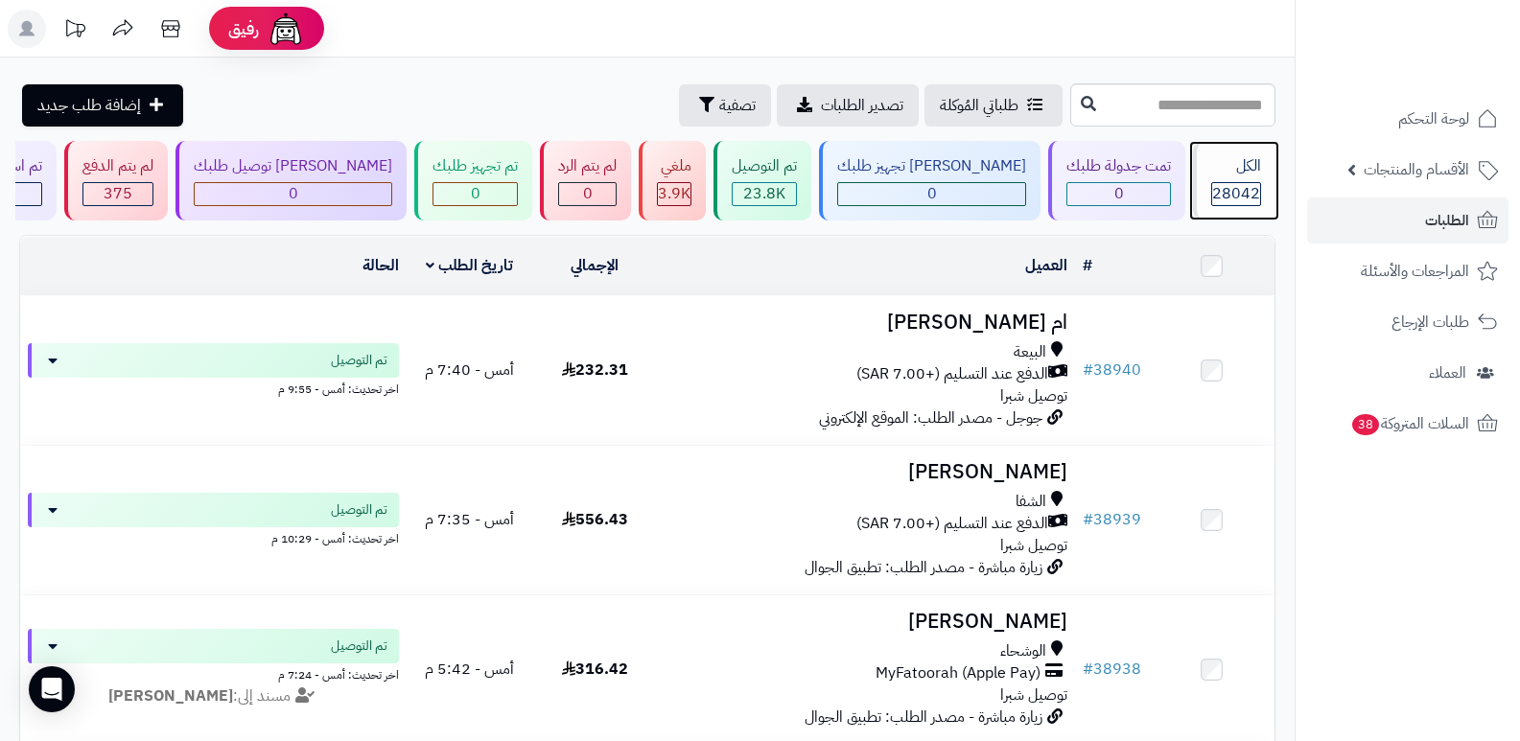
click at [1231, 175] on div "الكل" at bounding box center [1236, 166] width 50 height 22
click at [1203, 191] on div "الكل 28042" at bounding box center [1234, 181] width 82 height 80
click at [1228, 159] on div "الكل" at bounding box center [1236, 166] width 50 height 22
click at [1250, 176] on div "الكل" at bounding box center [1236, 166] width 50 height 22
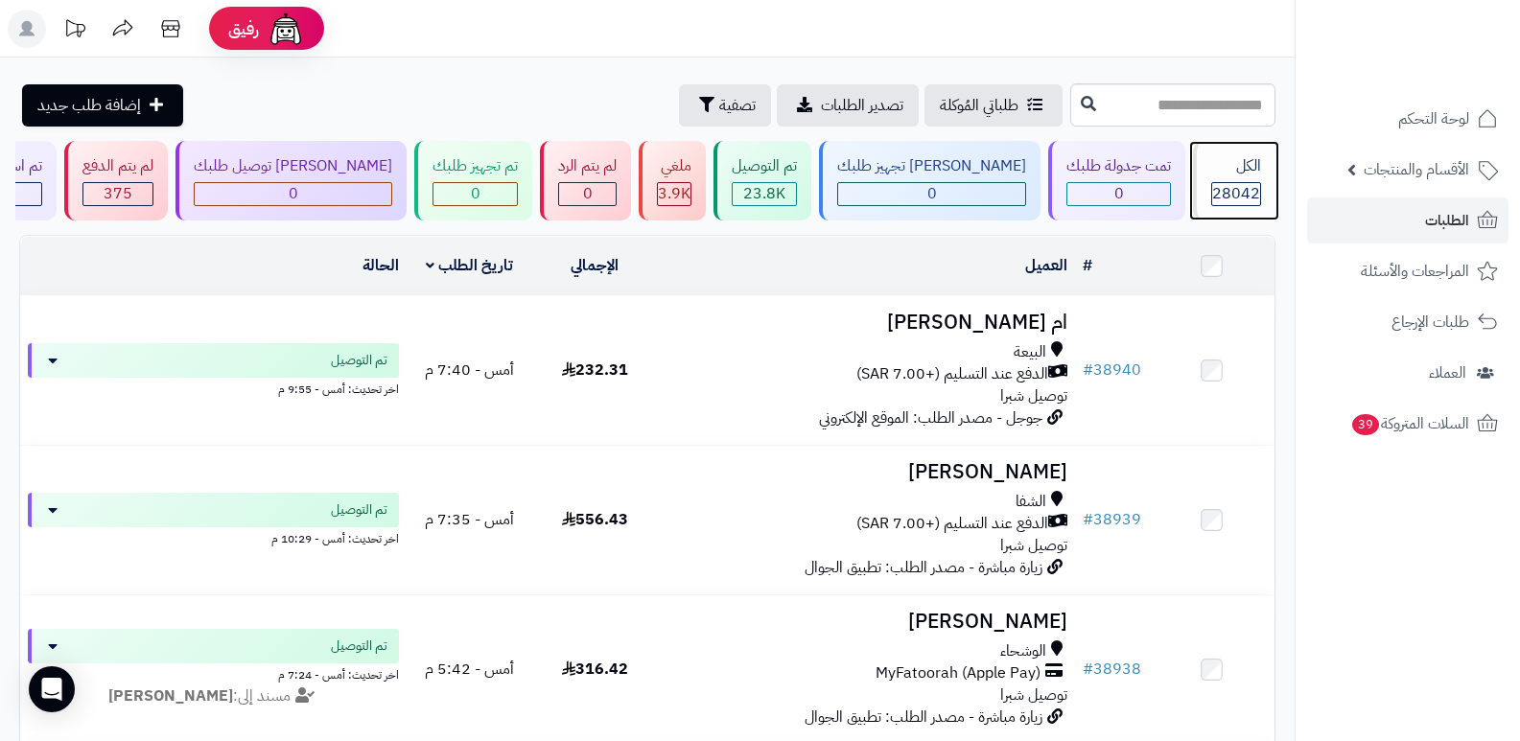
click at [1244, 184] on span "28042" at bounding box center [1236, 193] width 48 height 23
click at [1244, 199] on span "28042" at bounding box center [1236, 193] width 48 height 23
click at [1237, 195] on span "28042" at bounding box center [1236, 193] width 48 height 23
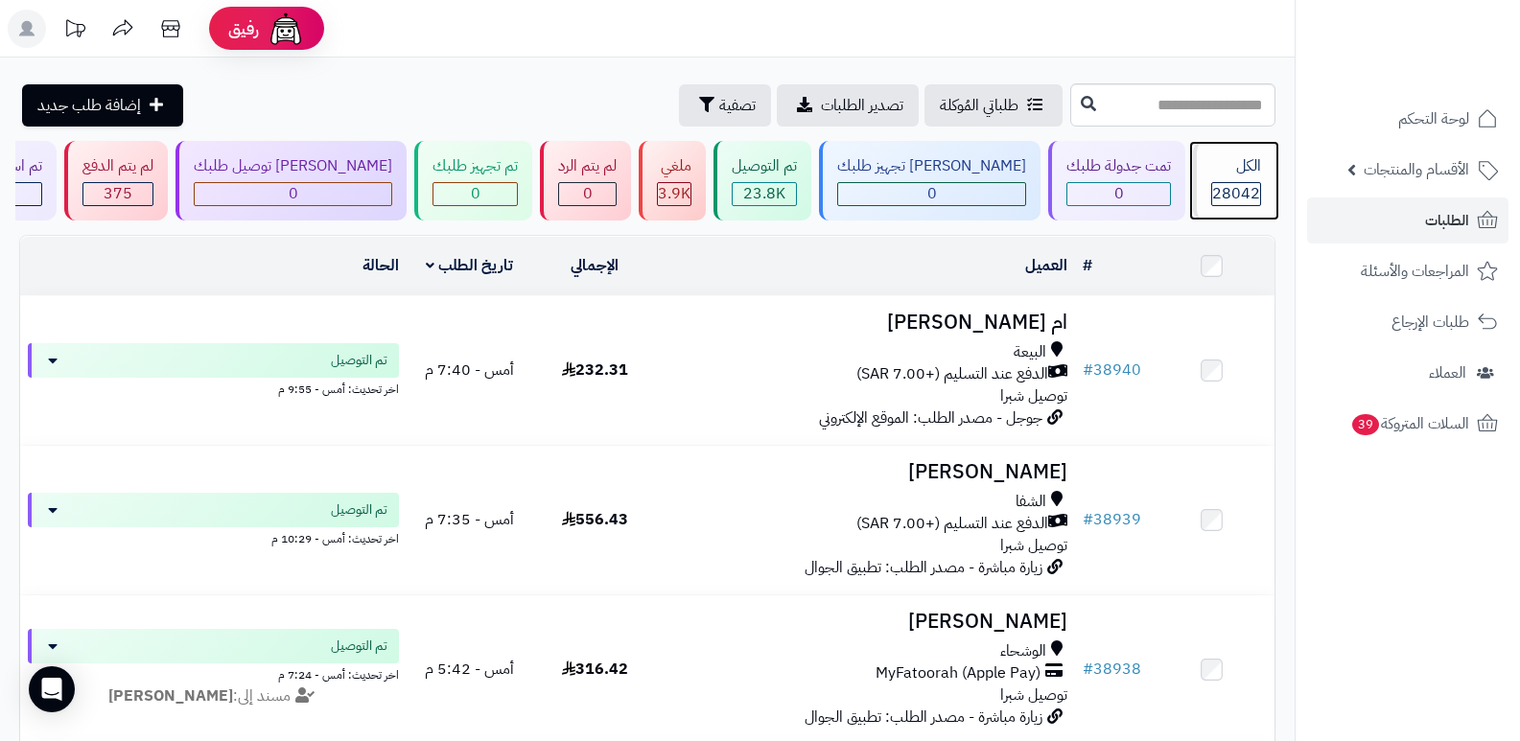
click at [1237, 185] on span "28042" at bounding box center [1236, 193] width 48 height 23
click at [1223, 182] on span "28042" at bounding box center [1236, 193] width 48 height 23
click at [1242, 191] on span "28042" at bounding box center [1236, 193] width 48 height 23
click at [1222, 190] on span "28042" at bounding box center [1236, 193] width 48 height 23
click at [1232, 157] on div "الكل" at bounding box center [1236, 166] width 50 height 22
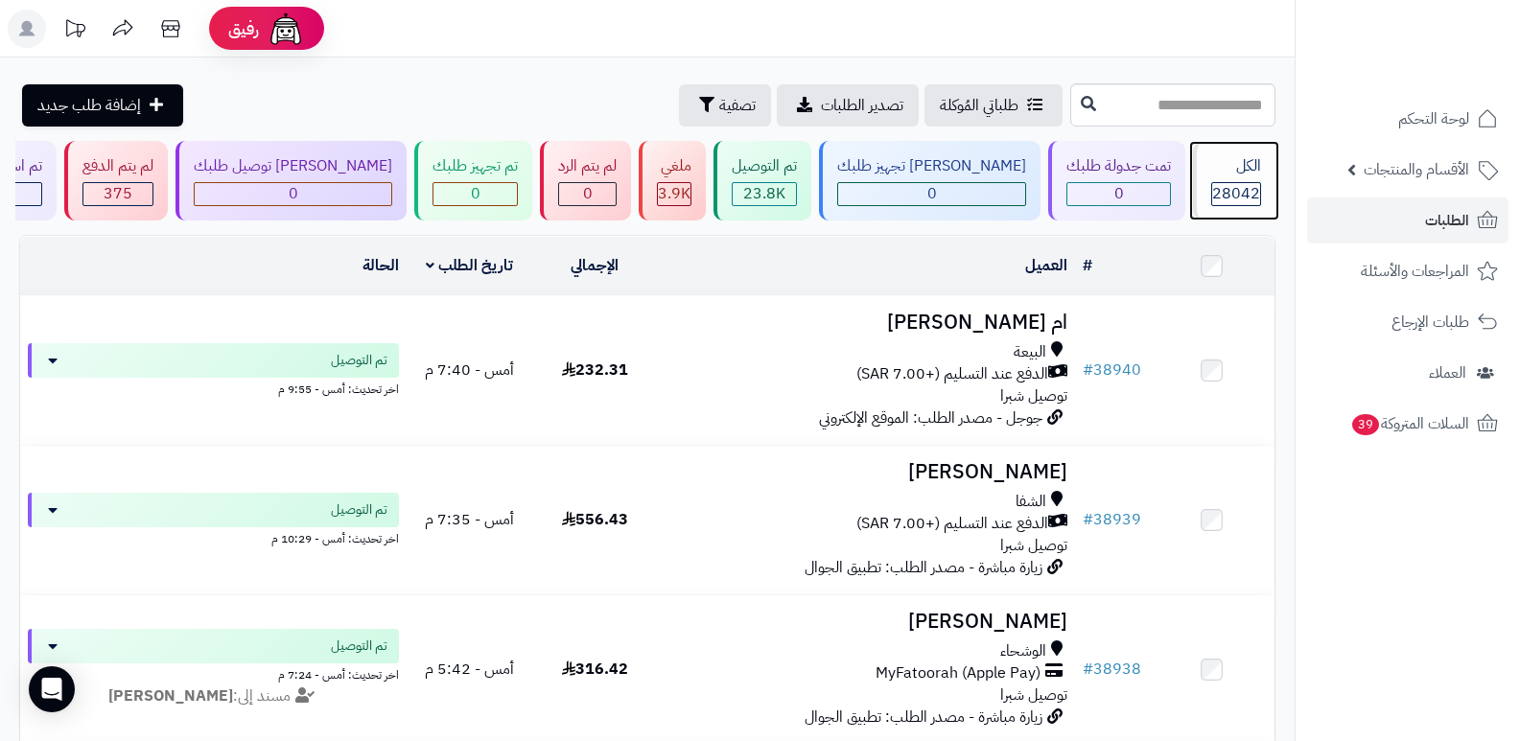
click at [1225, 196] on span "28042" at bounding box center [1236, 193] width 48 height 23
click at [1238, 176] on div "الكل" at bounding box center [1236, 166] width 50 height 22
click at [1212, 193] on div "28042" at bounding box center [1236, 194] width 48 height 22
click at [1233, 183] on span "28042" at bounding box center [1236, 193] width 48 height 23
click at [1152, 115] on input "text" at bounding box center [1172, 104] width 205 height 43
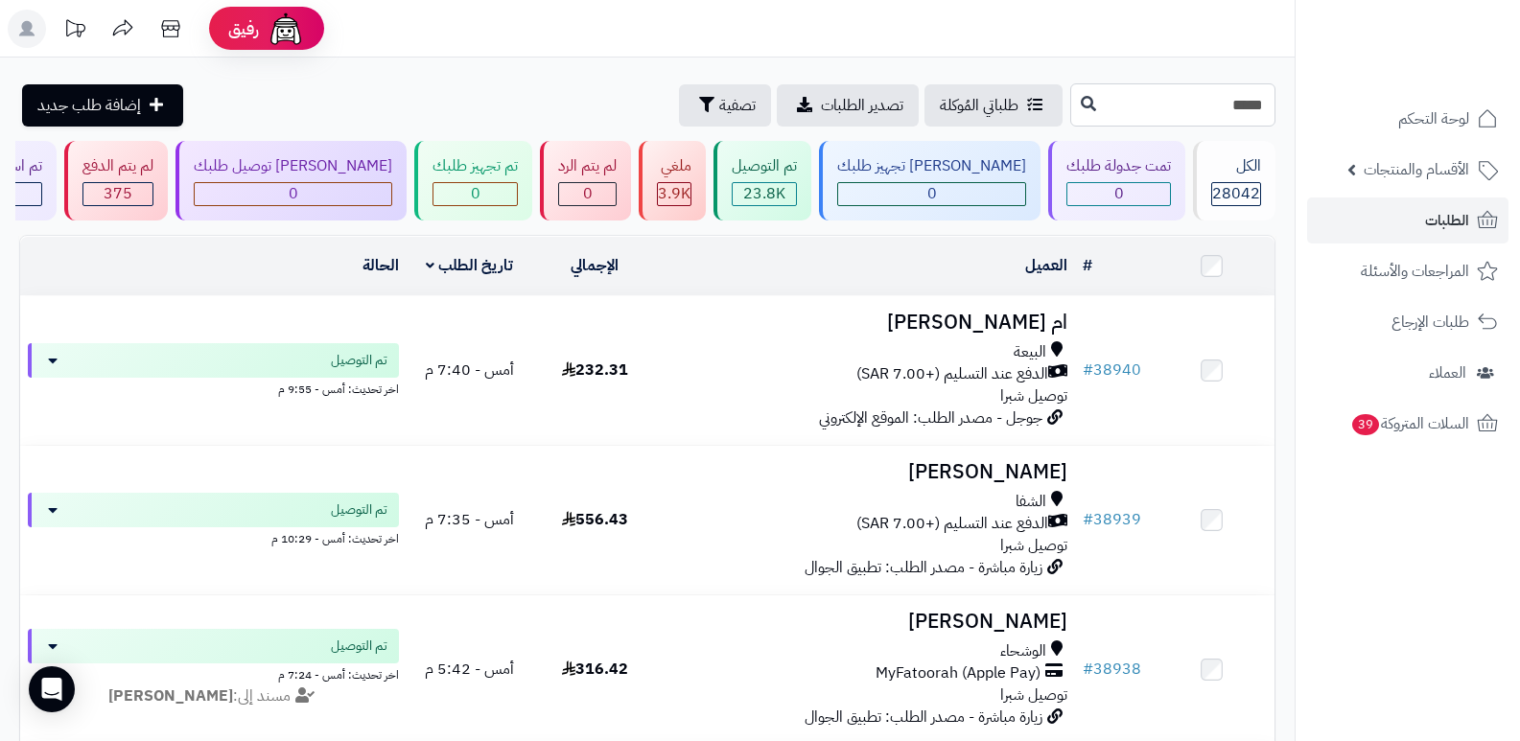
type input "*****"
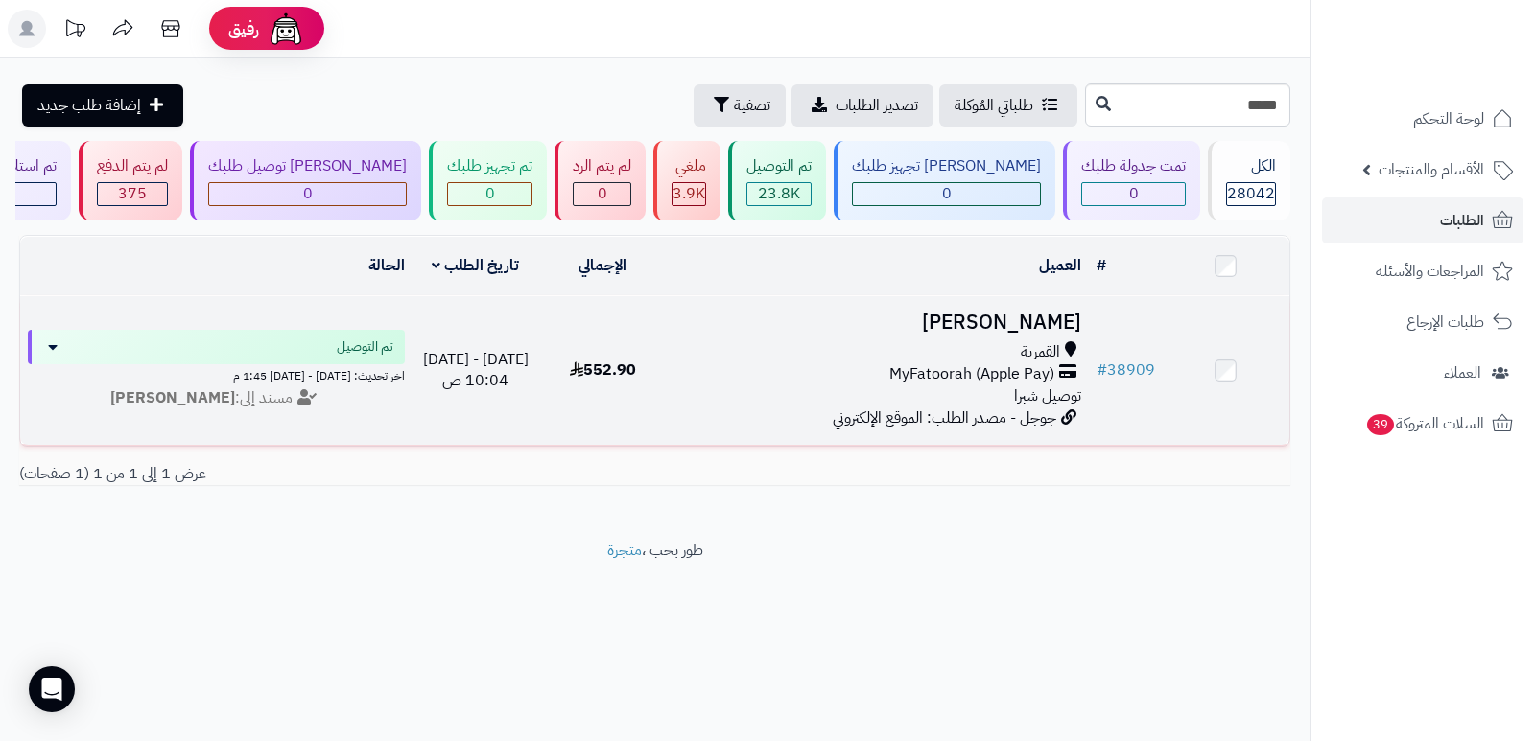
click at [998, 316] on h3 "[PERSON_NAME]" at bounding box center [877, 323] width 408 height 22
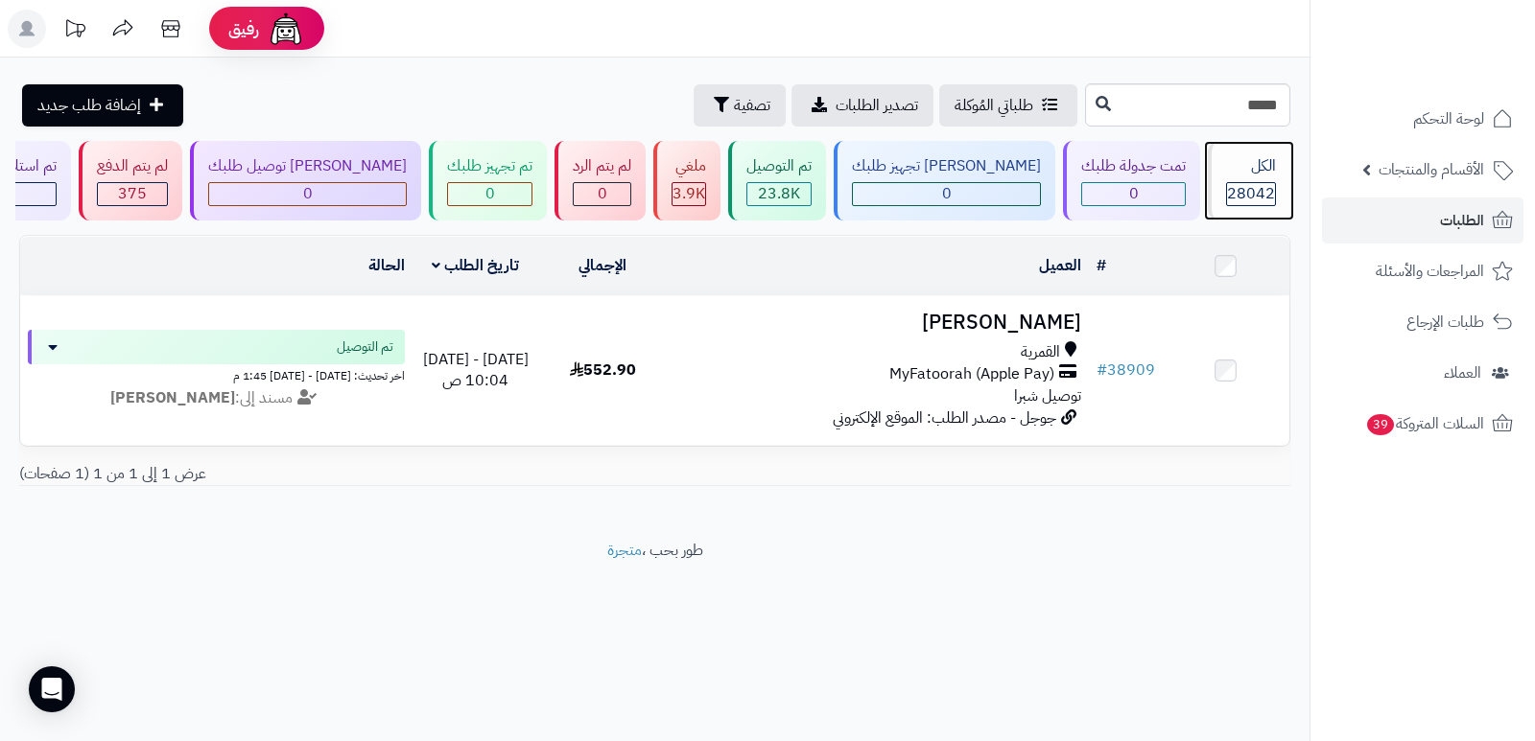
click at [1277, 167] on div "الكل 28042" at bounding box center [1249, 181] width 82 height 80
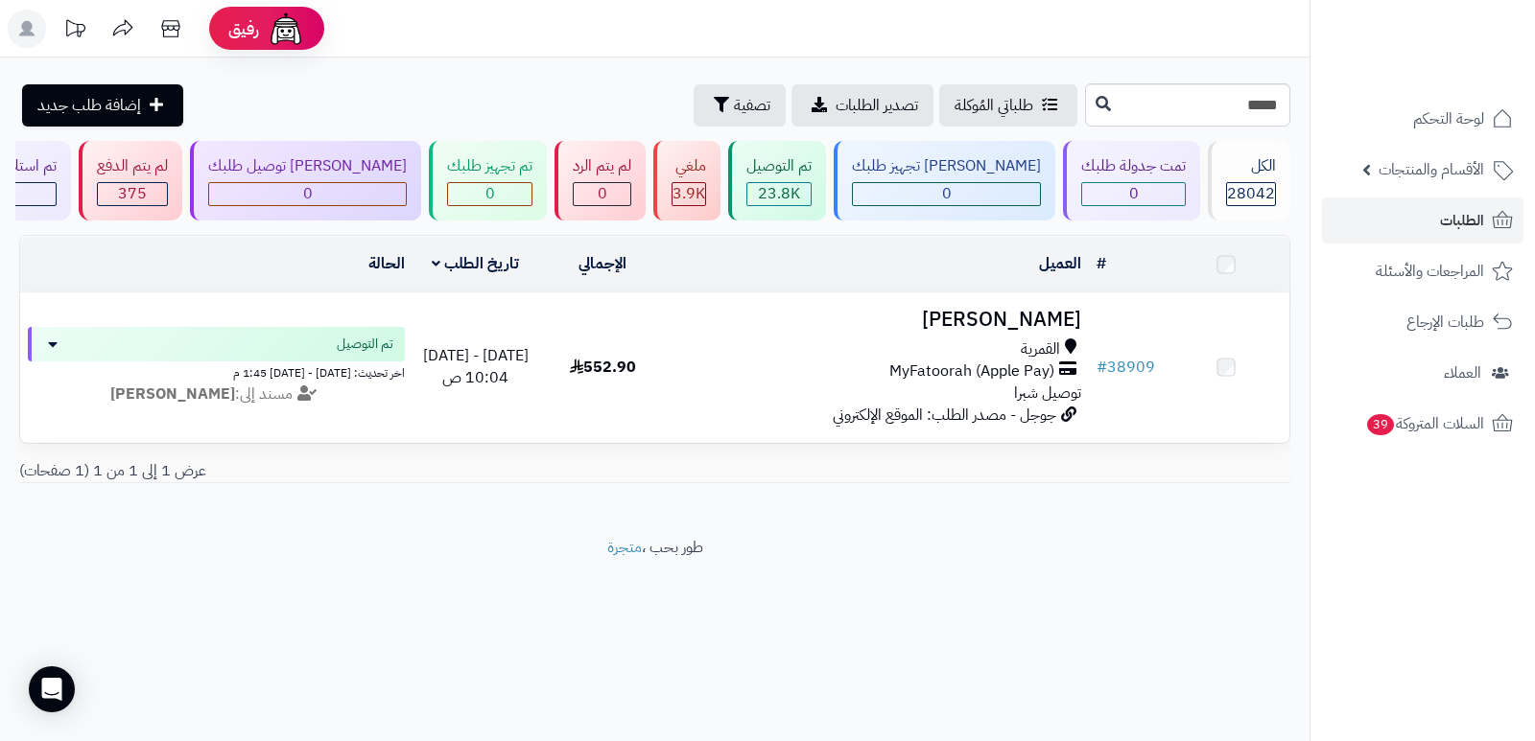
click at [1255, 101] on input "*****" at bounding box center [1187, 104] width 205 height 43
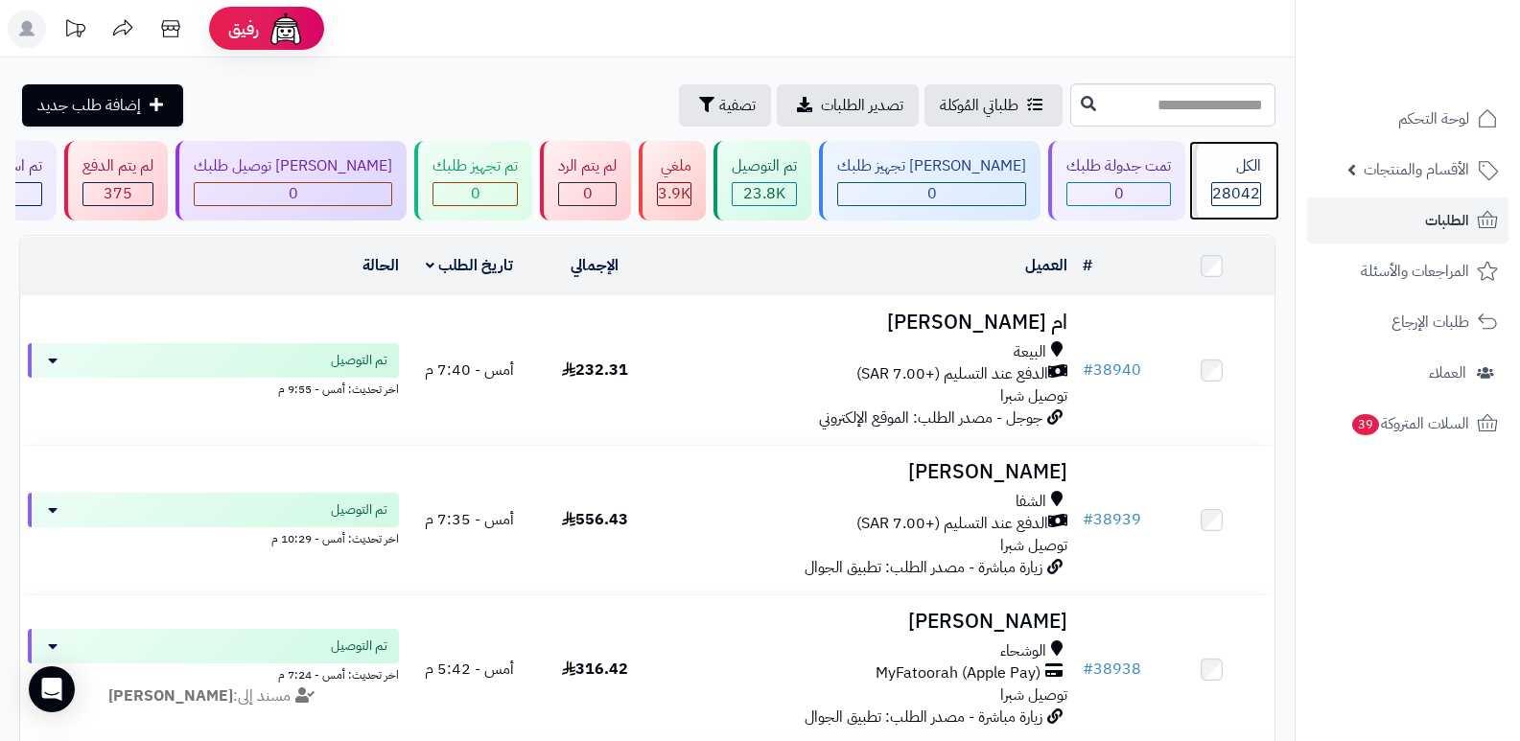
click at [1231, 194] on span "28042" at bounding box center [1236, 193] width 48 height 23
click at [1235, 163] on div "الكل" at bounding box center [1236, 166] width 50 height 22
click at [1234, 164] on div "الكل" at bounding box center [1236, 166] width 50 height 22
click at [1225, 178] on div "الكل 28042" at bounding box center [1234, 181] width 82 height 80
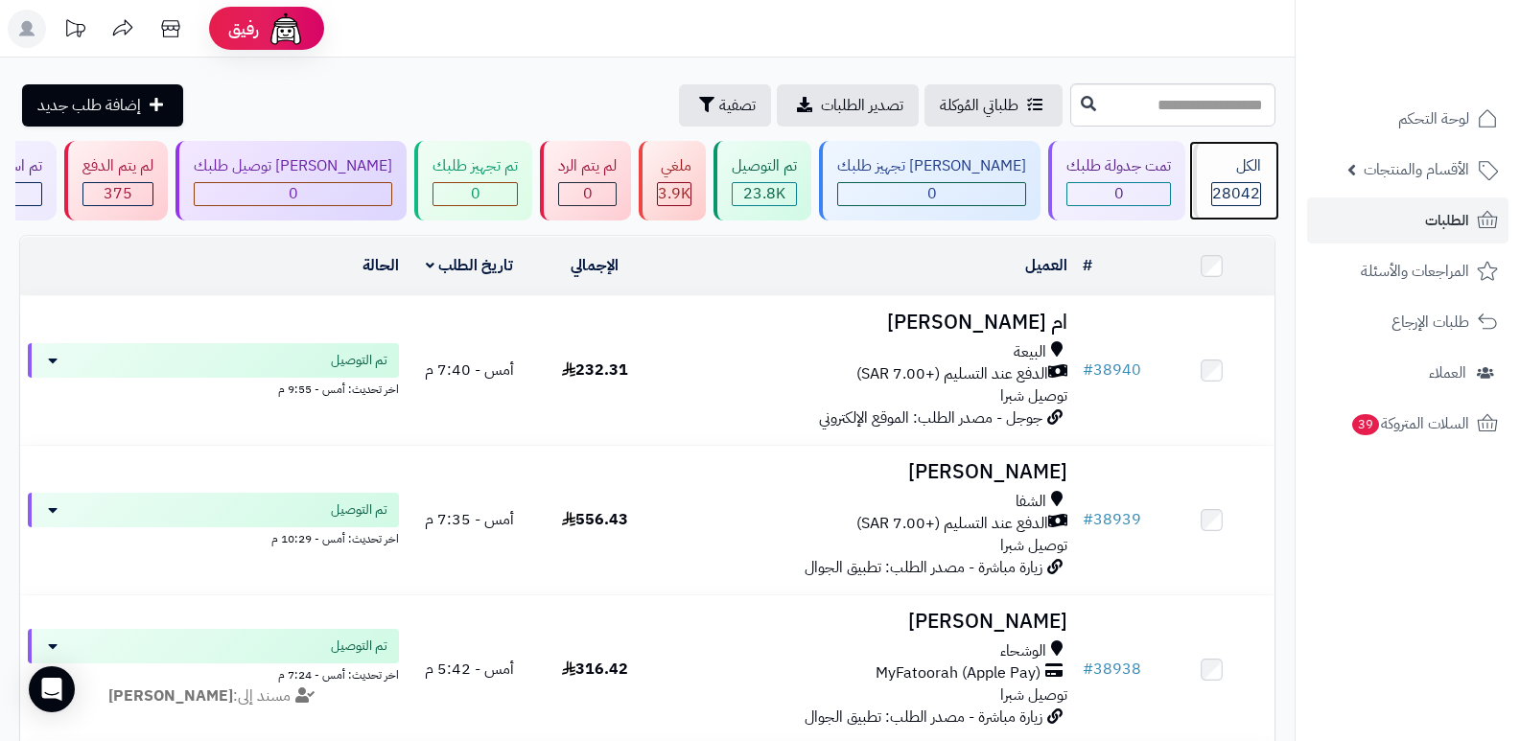
click at [1231, 185] on span "28042" at bounding box center [1236, 193] width 48 height 23
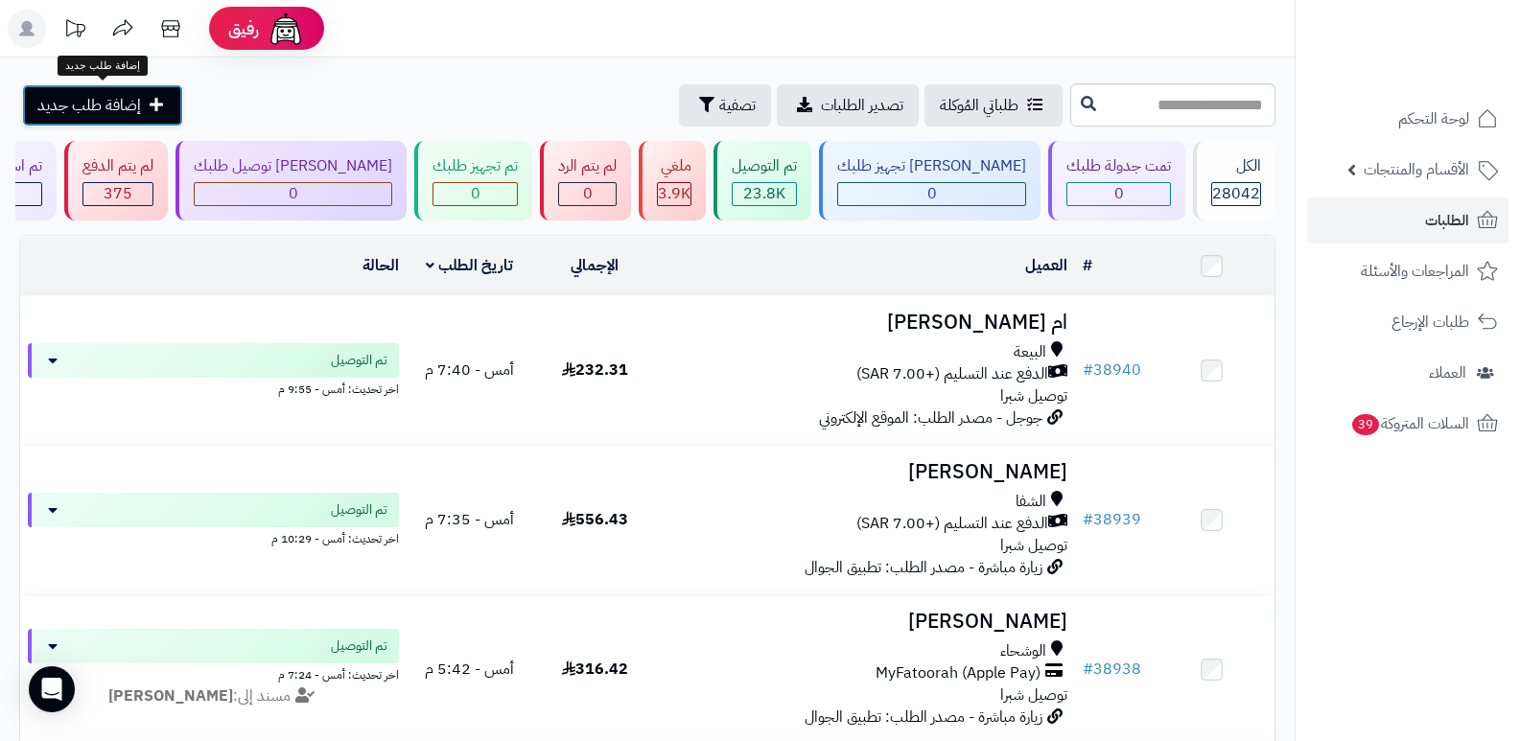
click at [120, 96] on span "إضافة طلب جديد" at bounding box center [89, 105] width 104 height 23
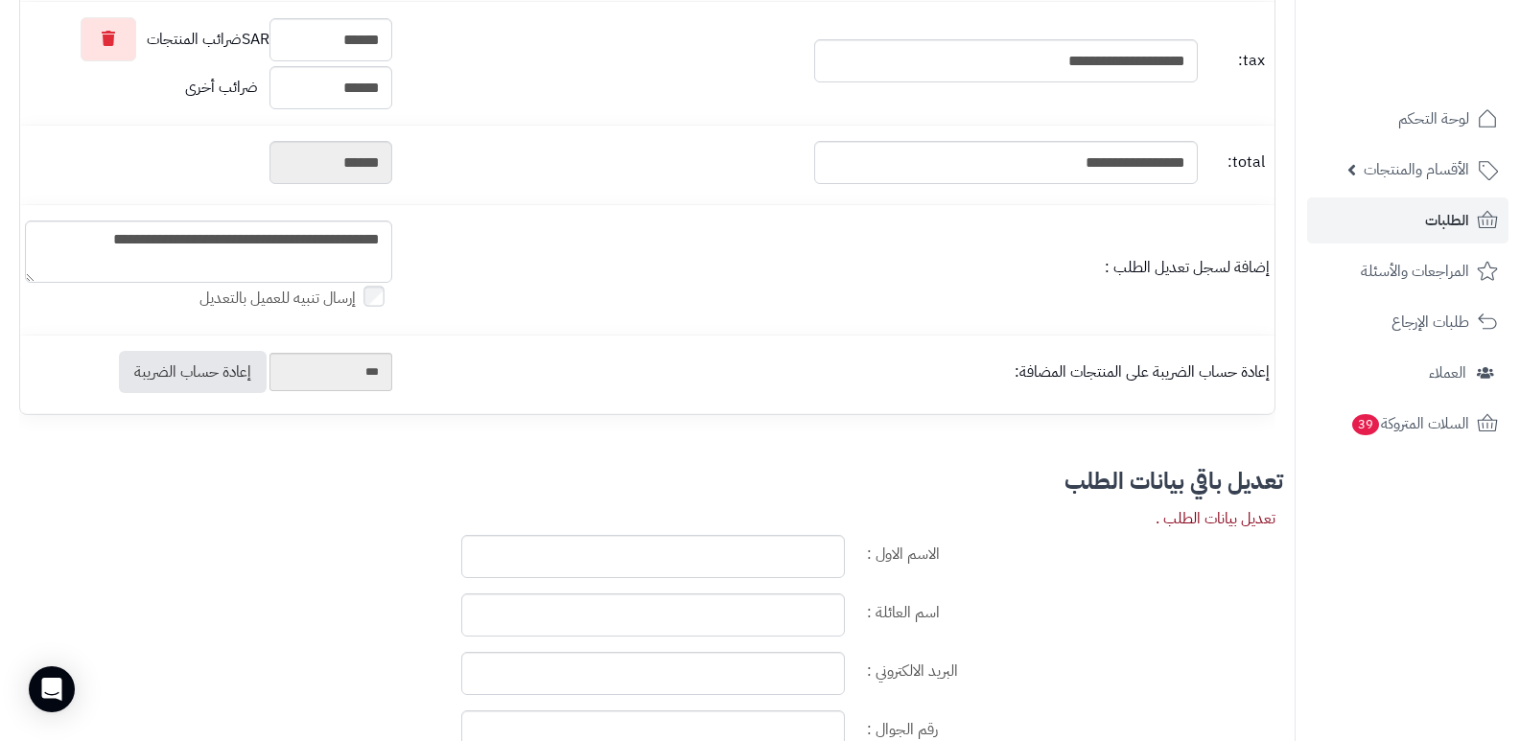
scroll to position [1055, 0]
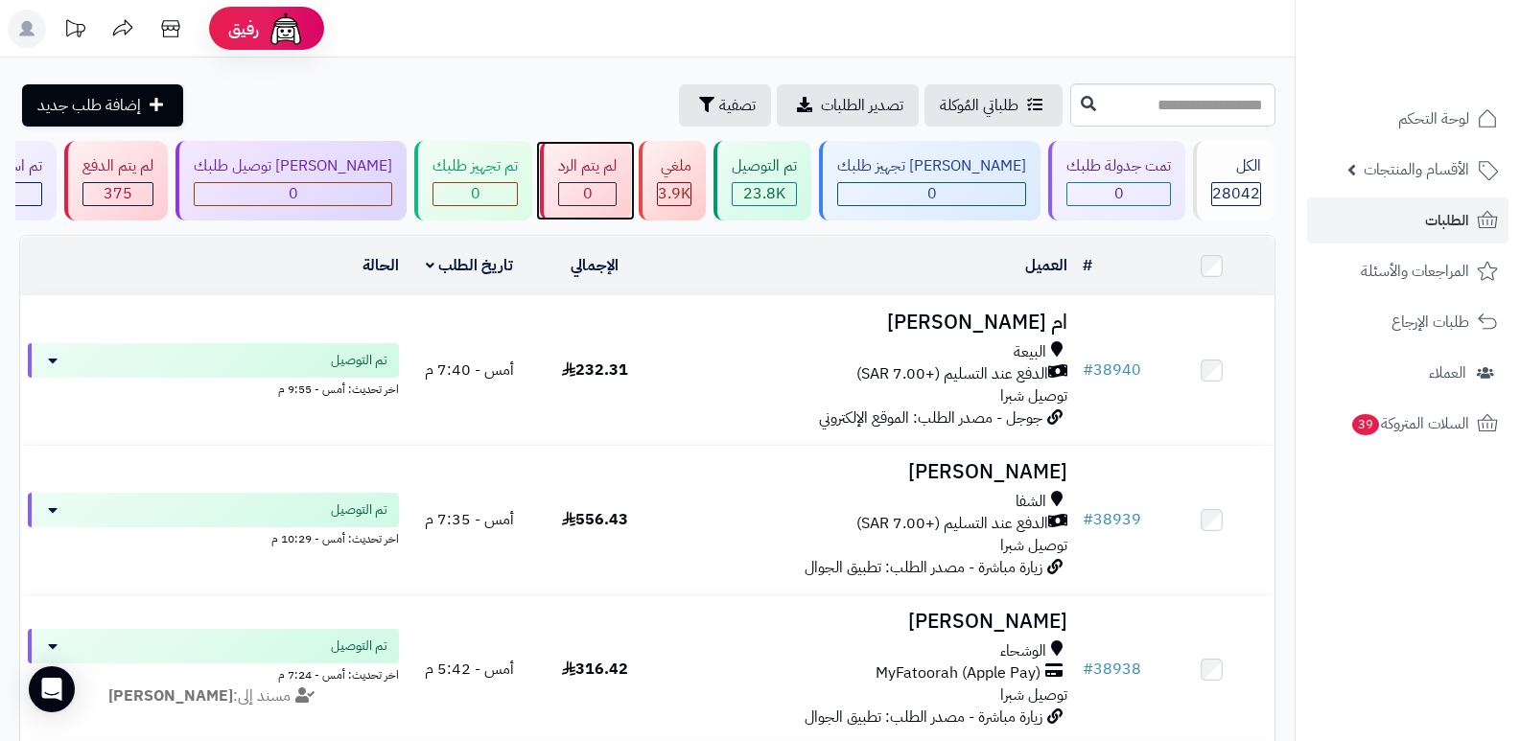
click at [616, 183] on div "0" at bounding box center [587, 194] width 57 height 22
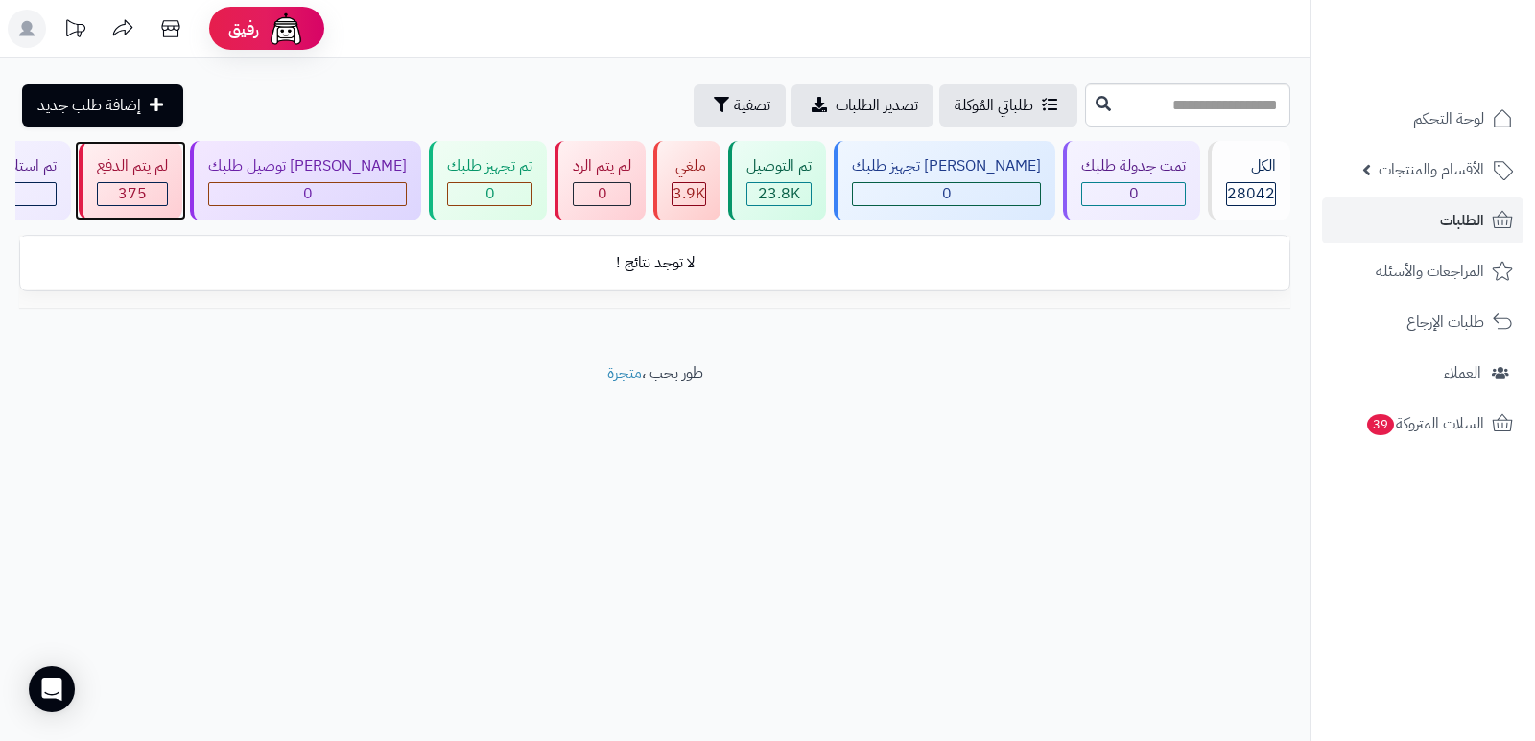
click at [147, 189] on span "375" at bounding box center [132, 193] width 29 height 23
click at [168, 172] on div "لم يتم الدفع" at bounding box center [132, 166] width 71 height 22
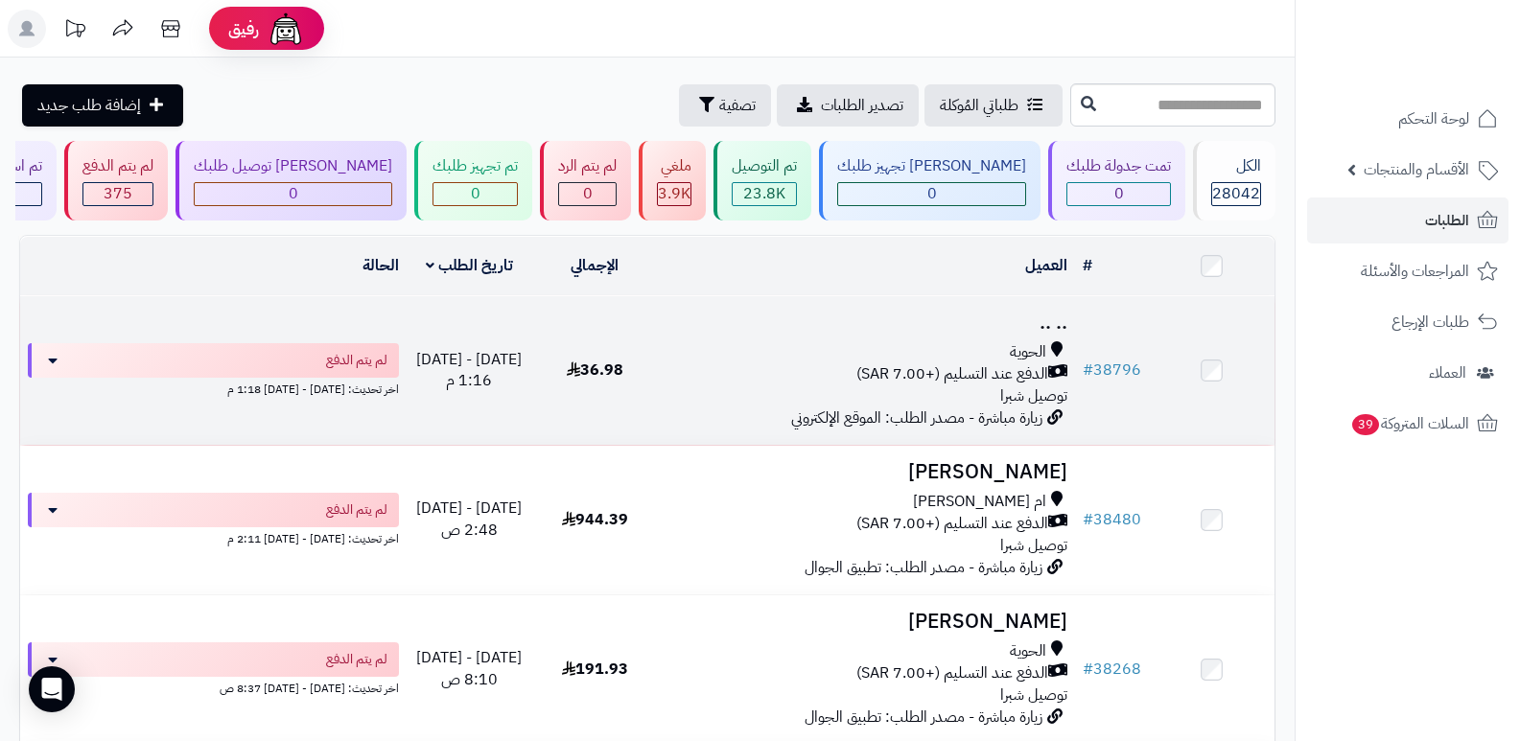
click at [1057, 317] on h3 ".. .." at bounding box center [867, 323] width 403 height 22
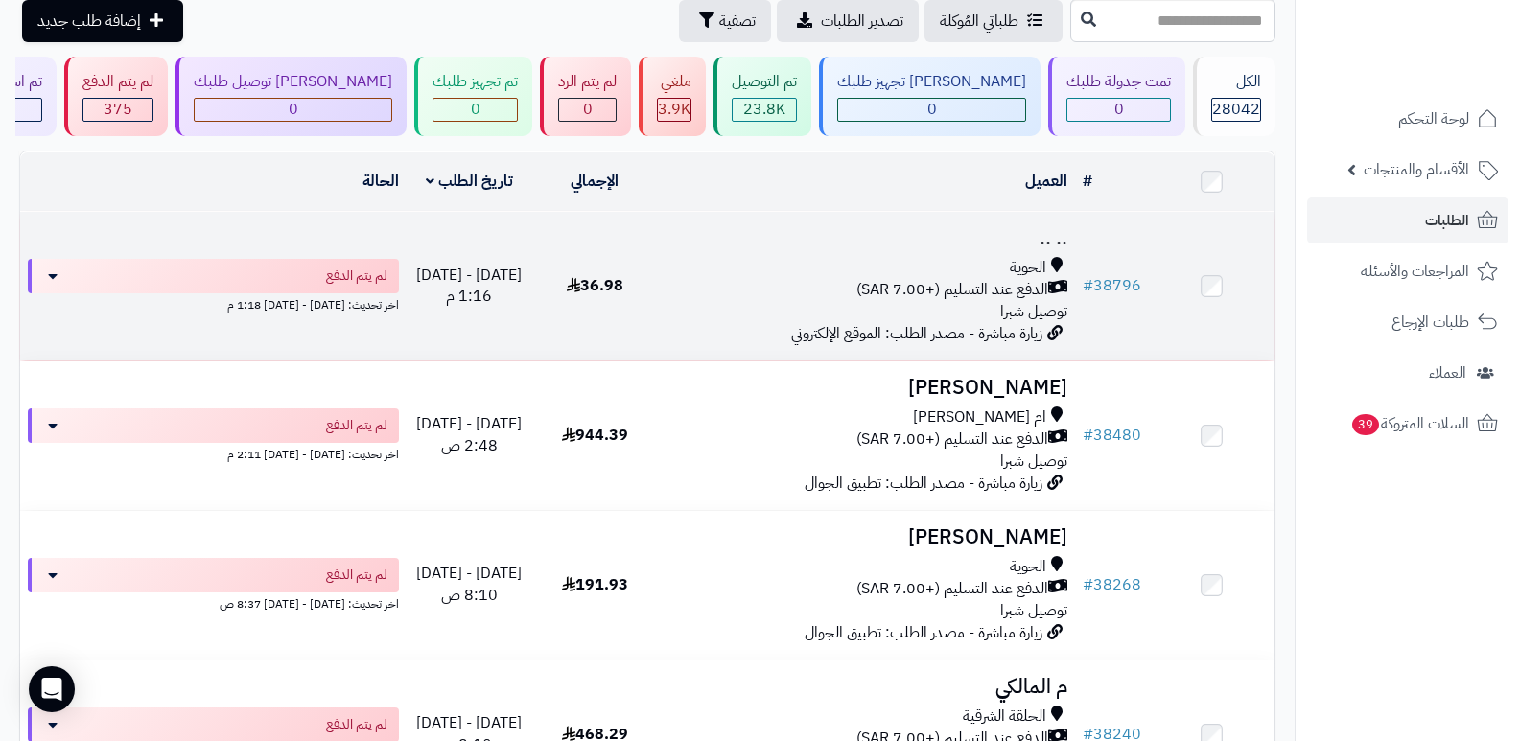
scroll to position [96, 0]
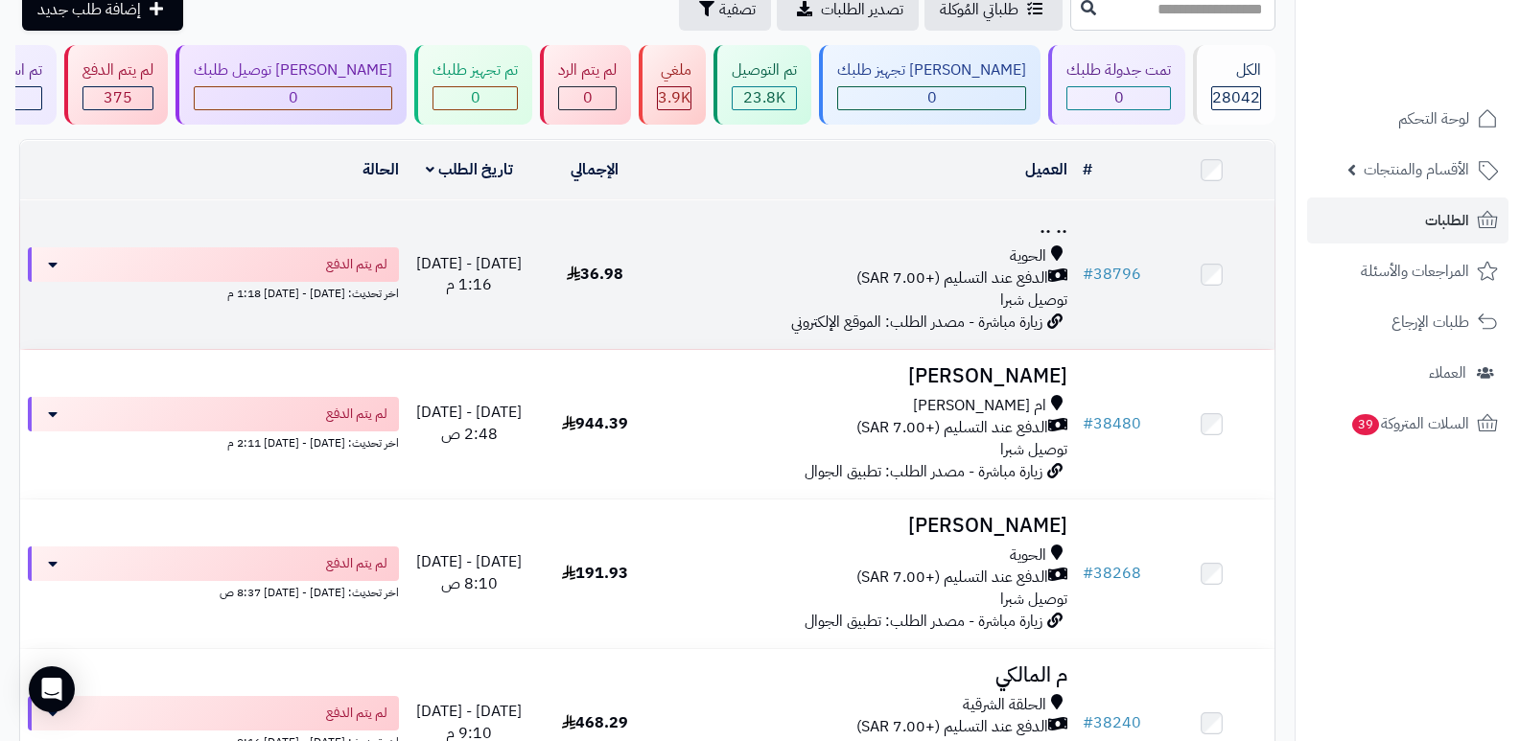
click at [1057, 217] on h3 ".. .." at bounding box center [867, 227] width 403 height 22
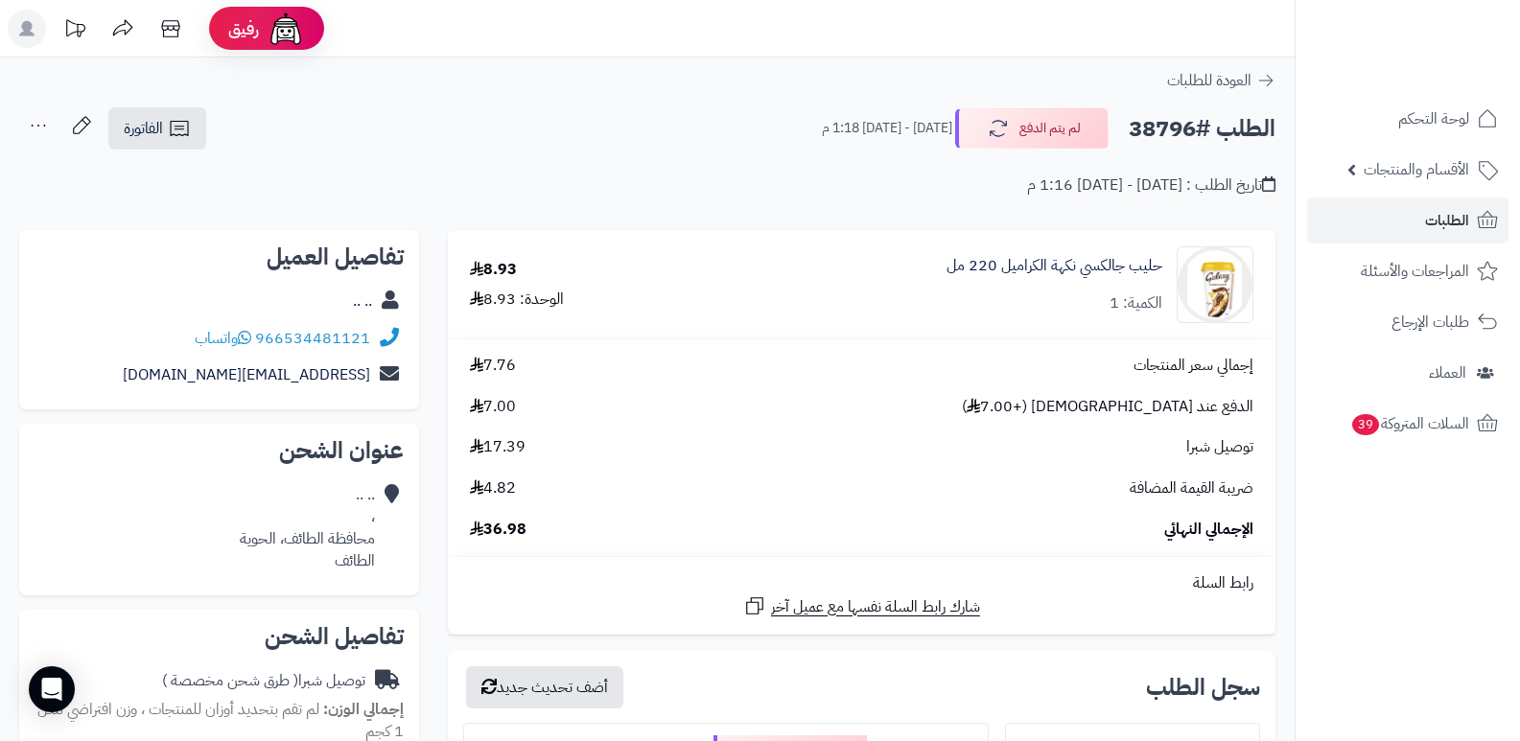
scroll to position [575, 0]
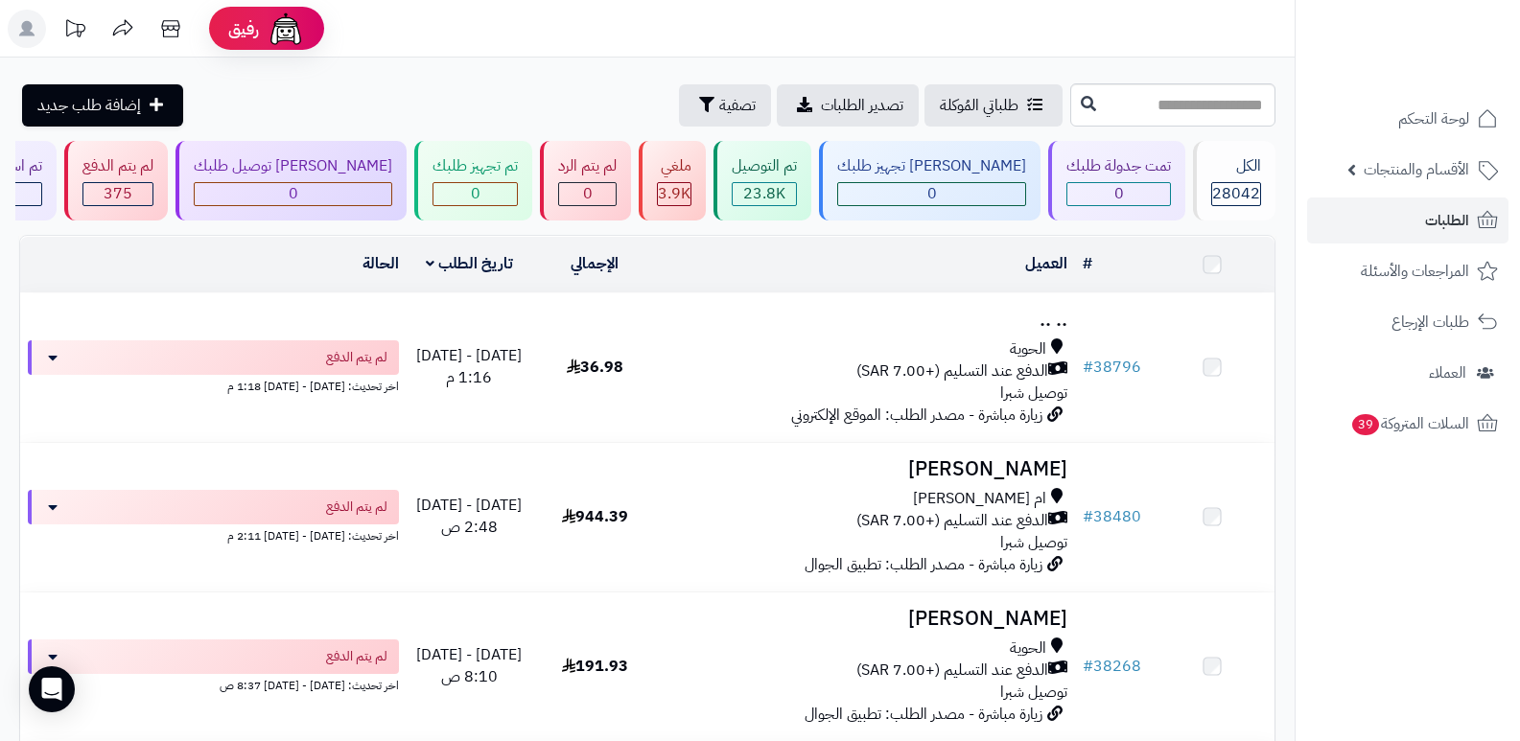
scroll to position [96, 0]
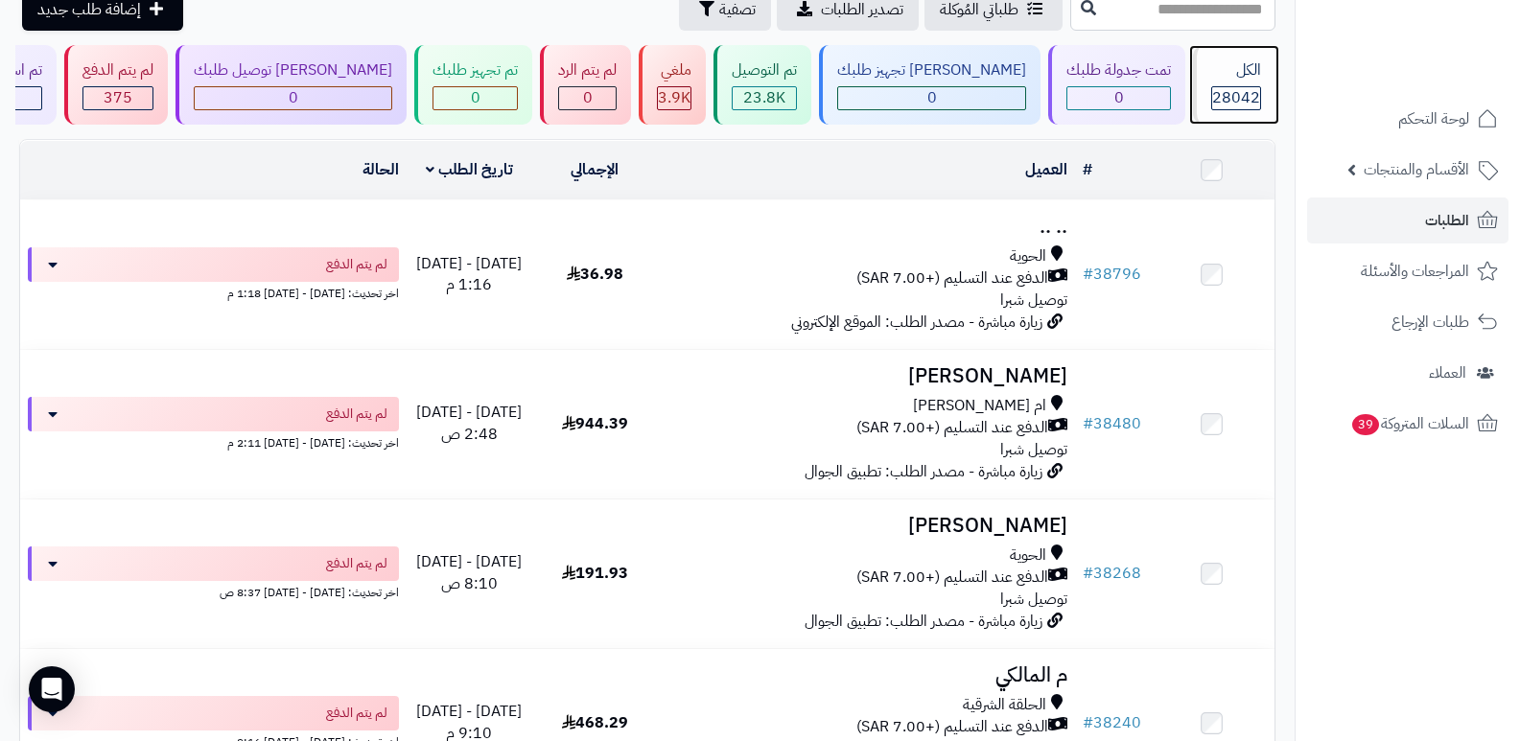
click at [1246, 99] on span "28042" at bounding box center [1236, 97] width 48 height 23
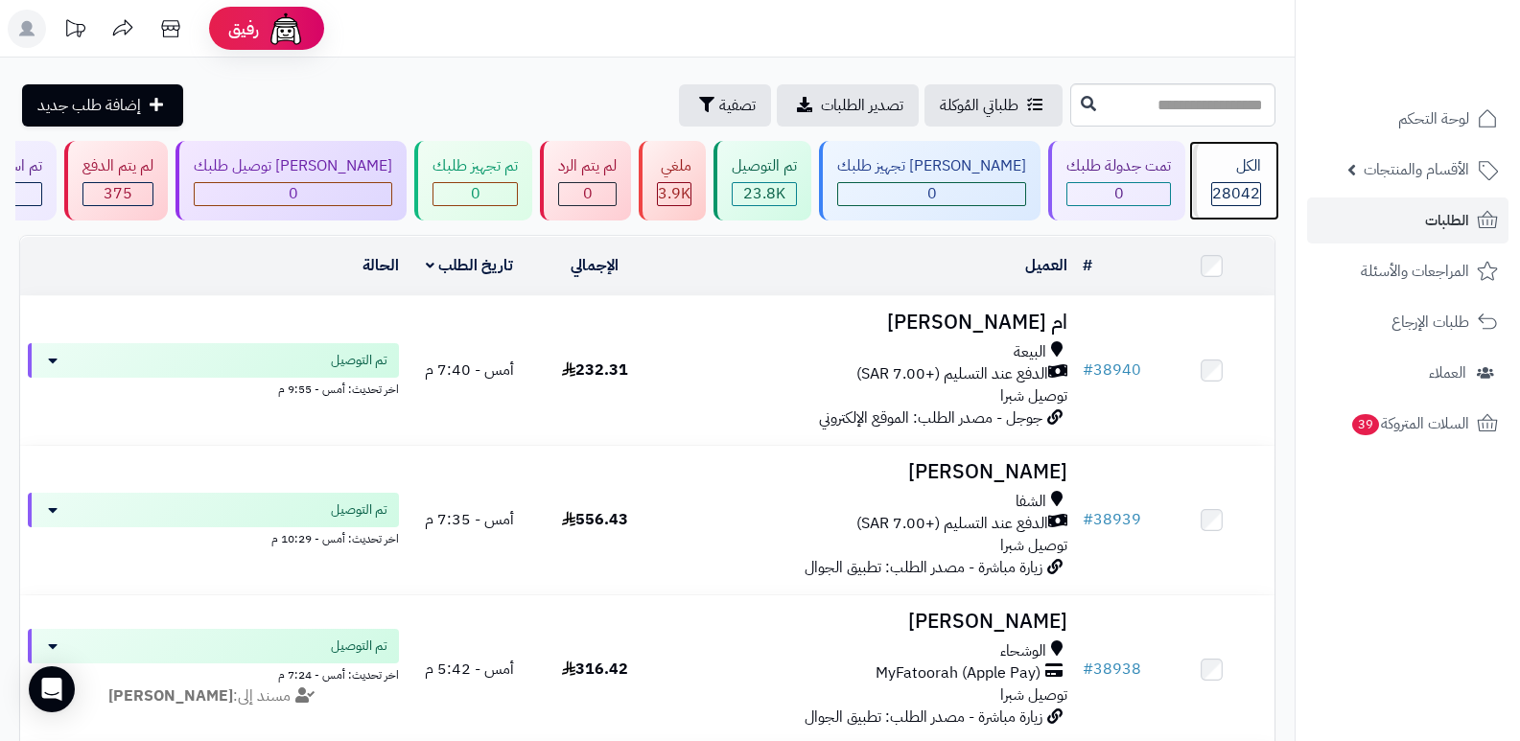
click at [1238, 174] on div "الكل" at bounding box center [1236, 166] width 50 height 22
click at [1193, 184] on div "الكل 28042" at bounding box center [1234, 181] width 82 height 80
click at [1217, 187] on span "28042" at bounding box center [1236, 193] width 48 height 23
drag, startPoint x: 1217, startPoint y: 175, endPoint x: 1213, endPoint y: 41, distance: 133.4
click at [1218, 175] on div "الكل" at bounding box center [1236, 166] width 50 height 22
